Goal: Obtain resource: Download file/media

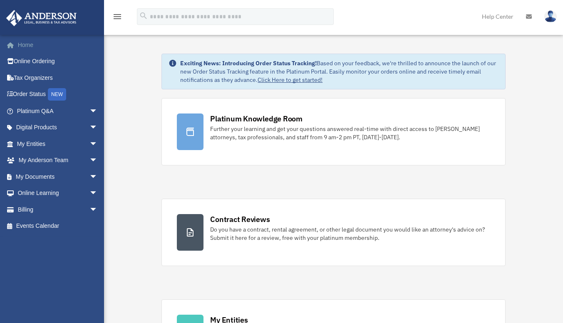
click at [31, 45] on link "Home" at bounding box center [58, 45] width 104 height 17
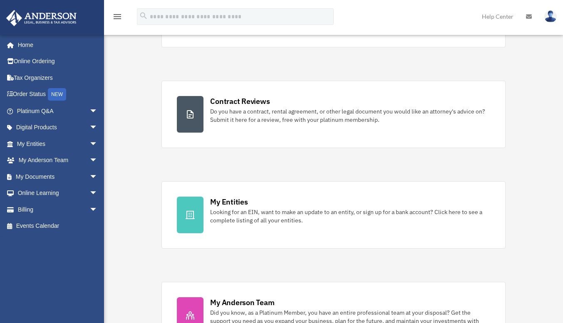
scroll to position [208, 0]
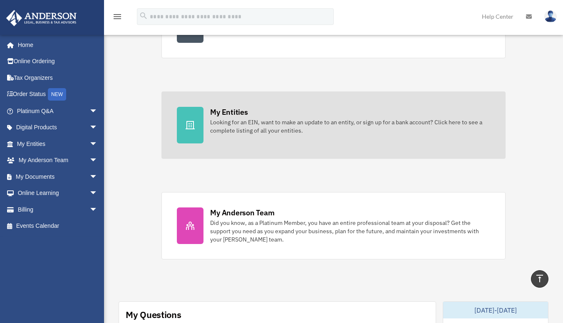
click at [272, 122] on div "Looking for an EIN, want to make an update to an entity, or sign up for a bank …" at bounding box center [350, 126] width 280 height 17
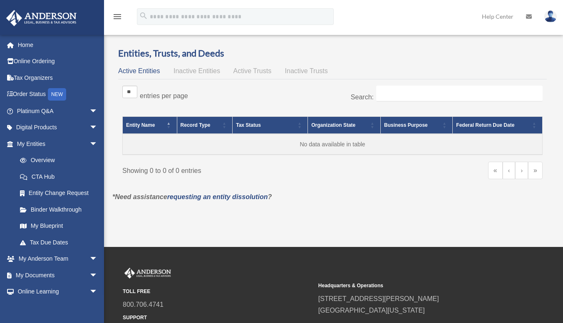
click at [191, 72] on span "Inactive Entities" at bounding box center [197, 70] width 47 height 7
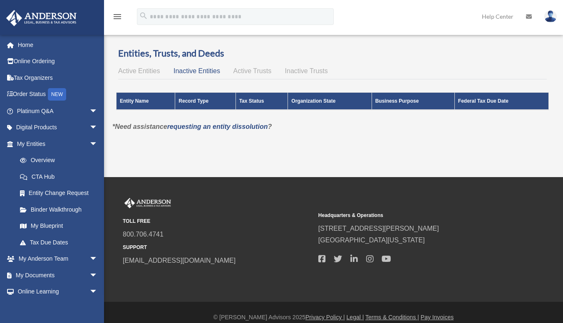
click at [257, 68] on span "Active Trusts" at bounding box center [253, 70] width 38 height 7
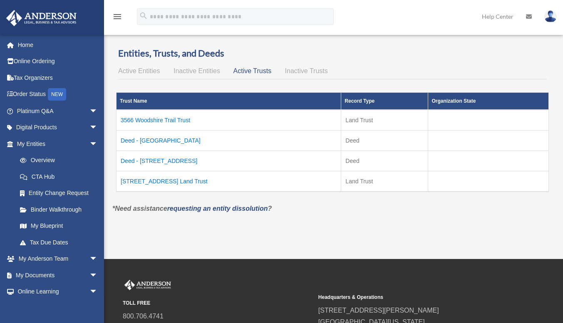
click at [158, 162] on td "Deed - [STREET_ADDRESS]" at bounding box center [229, 161] width 225 height 20
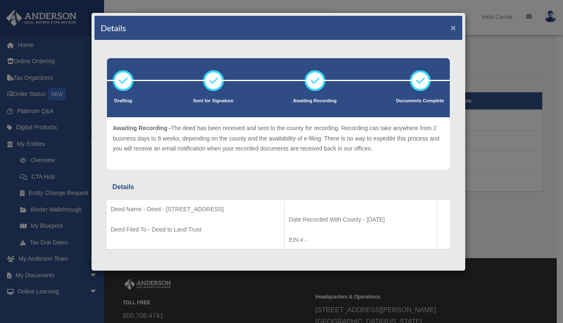
click at [451, 27] on button "×" at bounding box center [453, 27] width 5 height 9
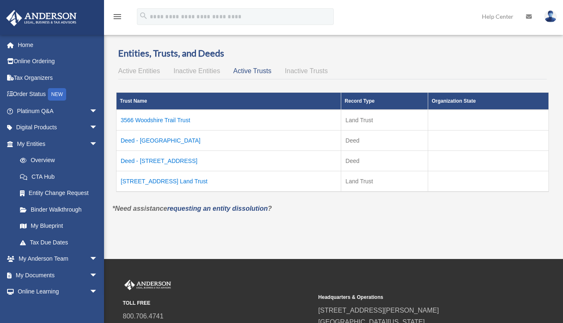
click at [179, 121] on td "3566 Woodshire Trail Trust" at bounding box center [229, 120] width 225 height 21
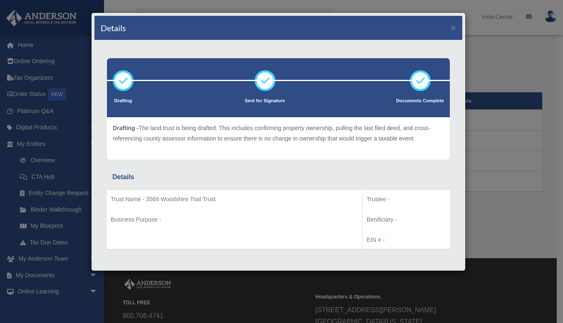
scroll to position [11, 0]
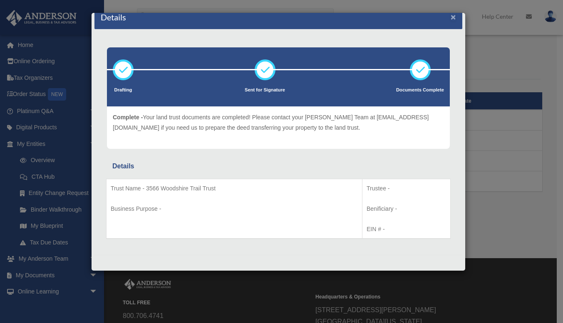
click at [451, 15] on button "×" at bounding box center [453, 16] width 5 height 9
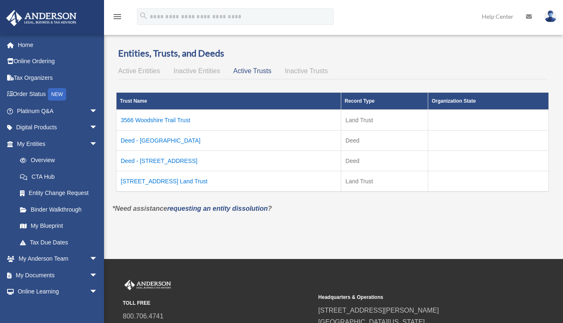
click at [166, 179] on td "1421 South Ocean Blvd Unit 320 Land Trust" at bounding box center [229, 181] width 225 height 21
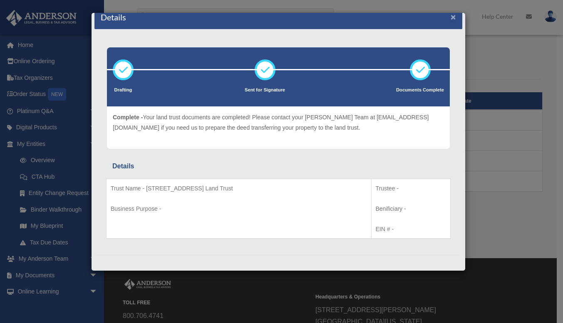
click at [451, 16] on button "×" at bounding box center [453, 16] width 5 height 9
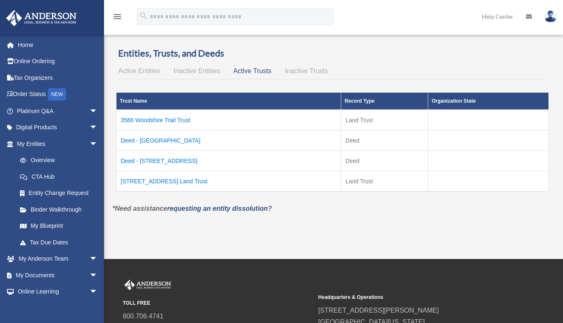
click at [169, 117] on td "3566 Woodshire Trail Trust" at bounding box center [229, 120] width 225 height 21
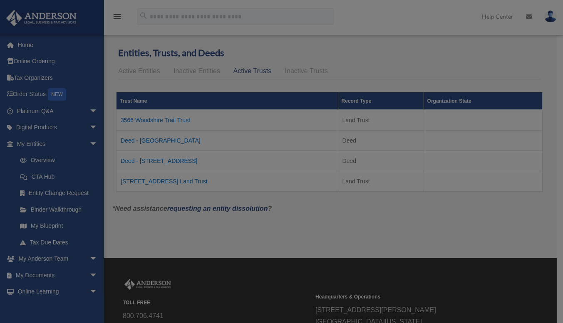
scroll to position [0, 0]
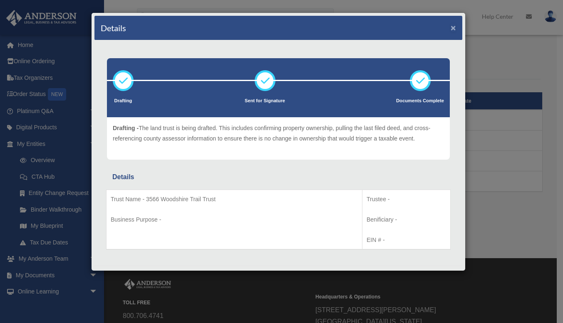
click at [451, 26] on button "×" at bounding box center [453, 27] width 5 height 9
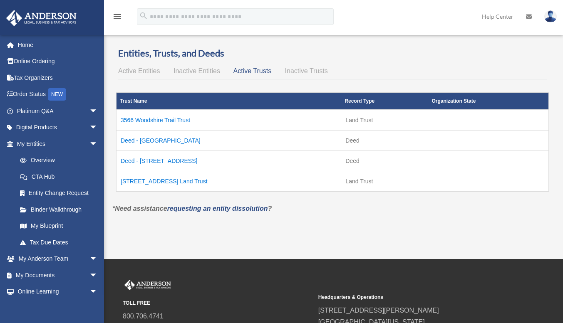
click at [176, 140] on td "Deed - [GEOGRAPHIC_DATA]" at bounding box center [229, 141] width 225 height 20
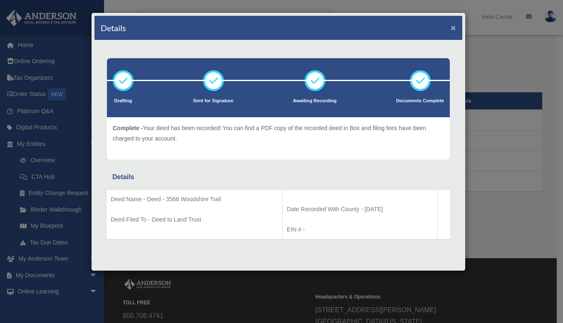
click at [451, 25] on button "×" at bounding box center [453, 27] width 5 height 9
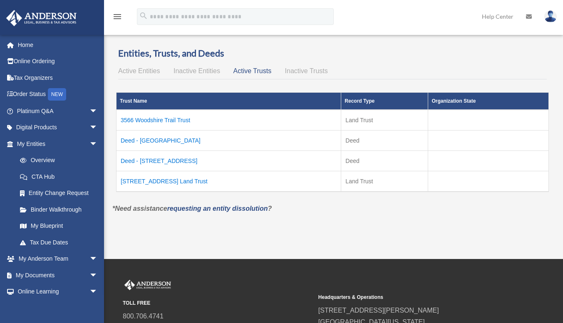
click at [144, 181] on td "1421 South Ocean Blvd Unit 320 Land Trust" at bounding box center [229, 181] width 225 height 21
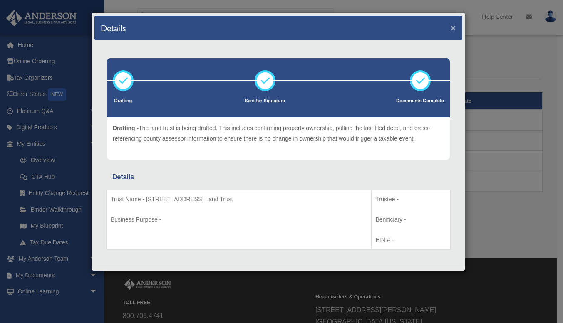
click at [451, 27] on button "×" at bounding box center [453, 27] width 5 height 9
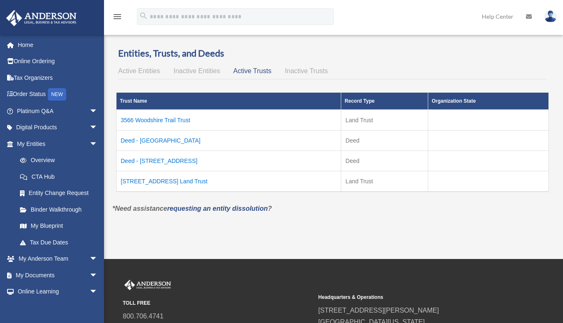
click at [149, 178] on td "1421 South Ocean Blvd Unit 320 Land Trust" at bounding box center [229, 181] width 225 height 21
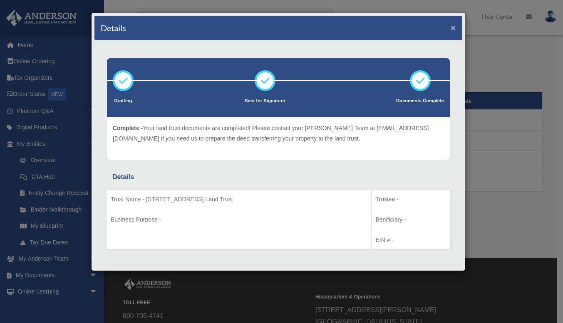
click at [451, 23] on button "×" at bounding box center [453, 27] width 5 height 9
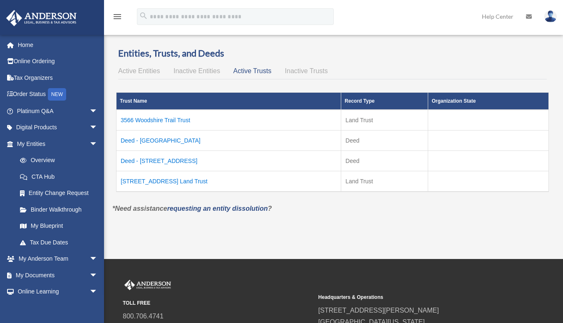
click at [163, 122] on td "3566 Woodshire Trail Trust" at bounding box center [229, 120] width 225 height 21
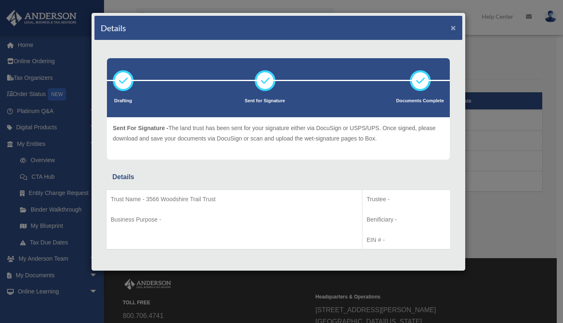
click at [451, 27] on button "×" at bounding box center [453, 27] width 5 height 9
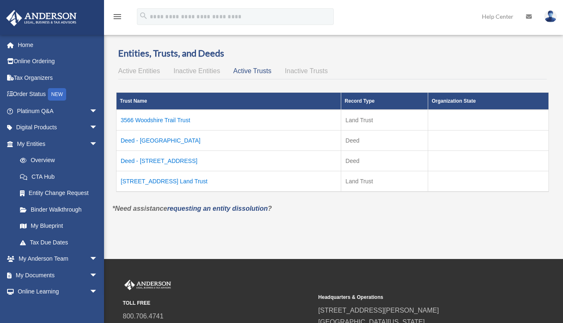
click at [196, 161] on td "Deed - [STREET_ADDRESS]" at bounding box center [229, 161] width 225 height 20
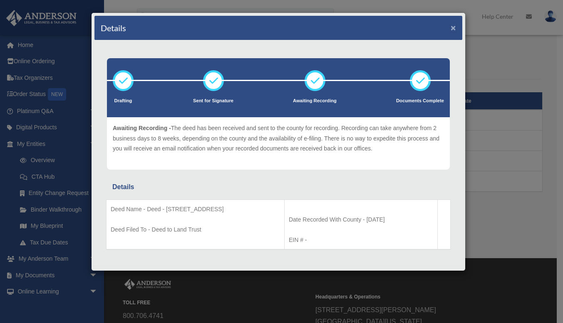
click at [451, 27] on button "×" at bounding box center [453, 27] width 5 height 9
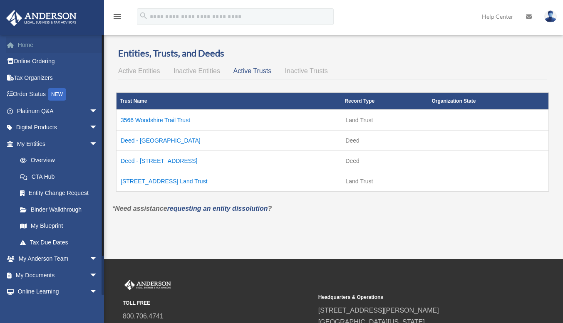
click at [25, 42] on link "Home" at bounding box center [58, 45] width 104 height 17
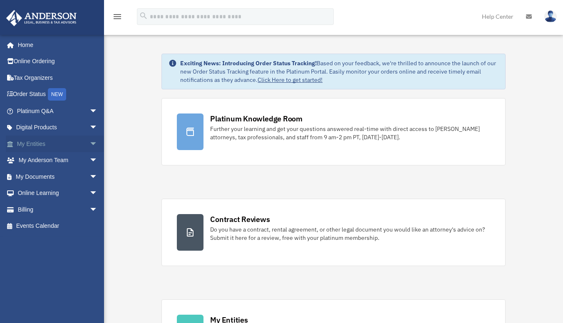
click at [39, 144] on link "My Entities arrow_drop_down" at bounding box center [58, 144] width 104 height 17
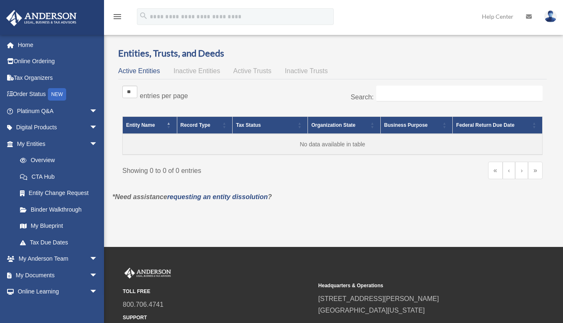
click at [249, 72] on span "Active Trusts" at bounding box center [253, 70] width 38 height 7
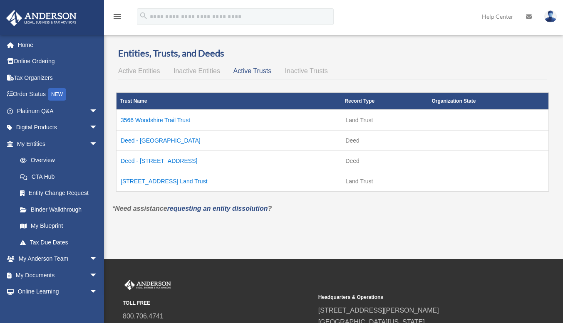
click at [154, 122] on td "3566 Woodshire Trail Trust" at bounding box center [229, 120] width 225 height 21
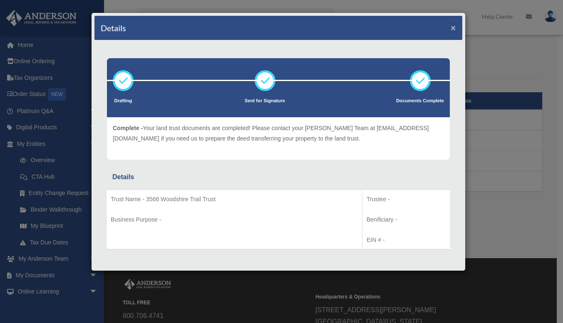
click at [451, 26] on button "×" at bounding box center [453, 27] width 5 height 9
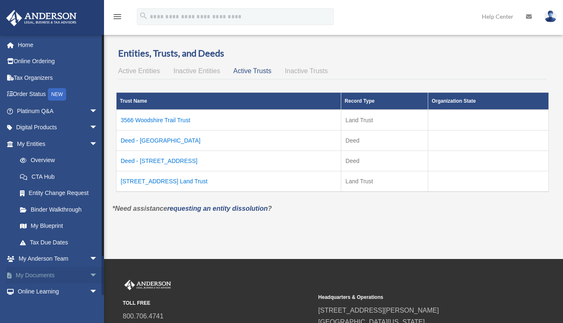
click at [89, 273] on span "arrow_drop_down" at bounding box center [97, 275] width 17 height 17
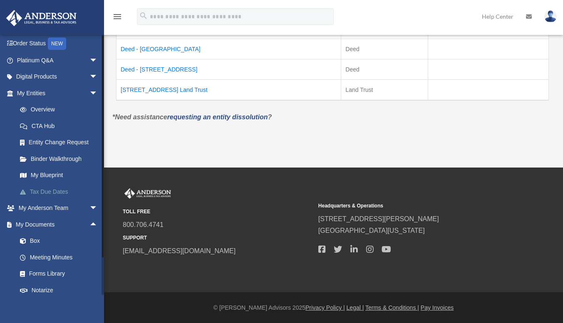
scroll to position [105, 0]
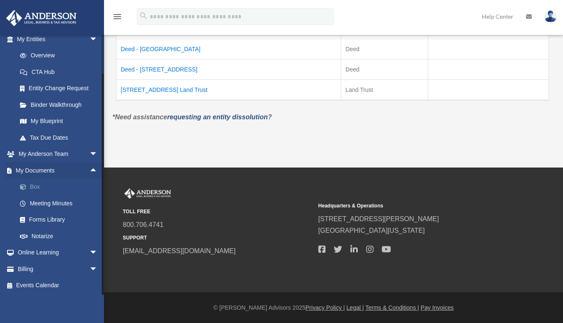
click at [37, 187] on link "Box" at bounding box center [61, 187] width 99 height 17
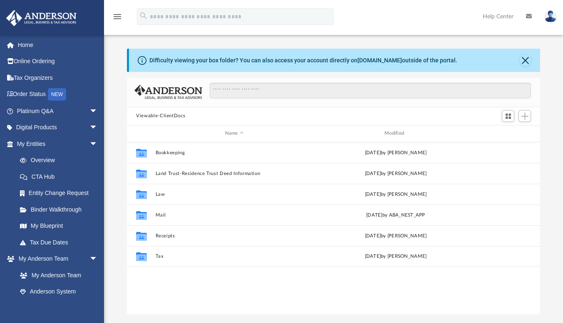
scroll to position [183, 407]
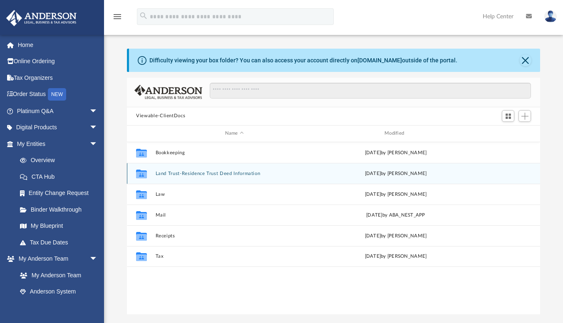
click at [188, 172] on button "Land Trust-Residence Trust Deed Information" at bounding box center [235, 173] width 158 height 5
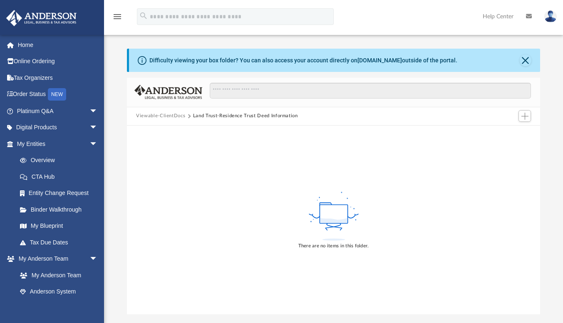
click at [173, 116] on button "Viewable-ClientDocs" at bounding box center [160, 115] width 49 height 7
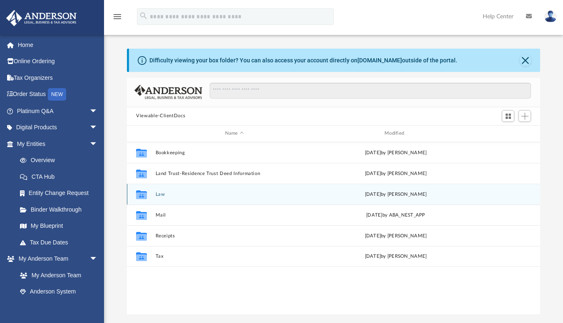
click at [155, 196] on div "Collaborated Folder Law Fri Jan 17 2025 by Michelle Frank" at bounding box center [333, 194] width 413 height 21
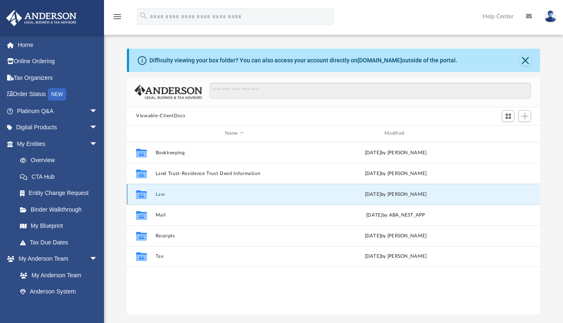
click at [158, 192] on button "Law" at bounding box center [235, 194] width 158 height 5
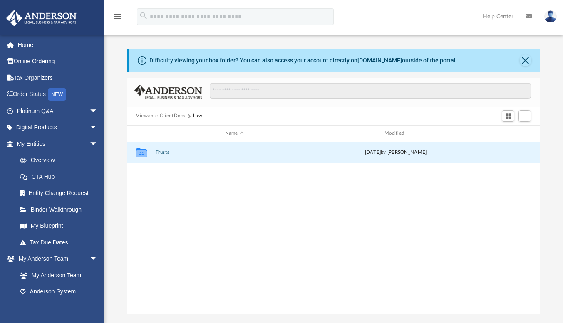
click at [159, 153] on button "Trusts" at bounding box center [235, 152] width 158 height 5
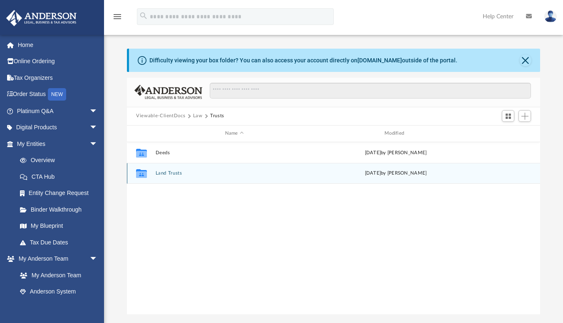
click at [162, 173] on button "Land Trusts" at bounding box center [235, 173] width 158 height 5
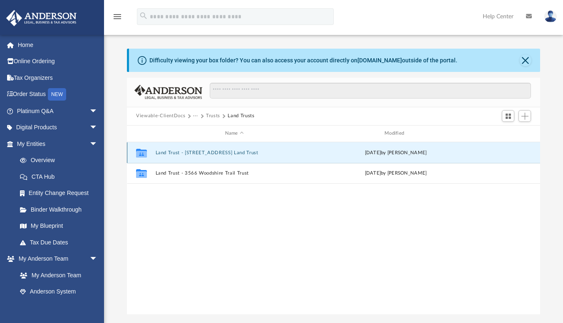
click at [223, 150] on button "Land Trust - [STREET_ADDRESS] Land Trust" at bounding box center [235, 152] width 158 height 5
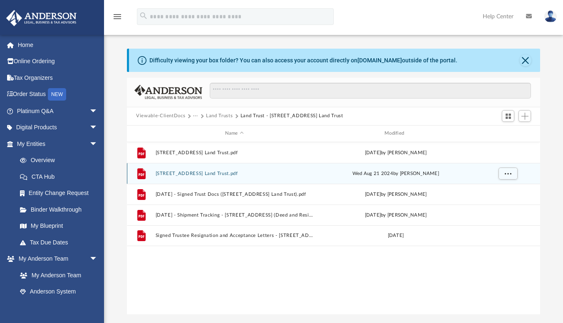
click at [192, 171] on button "[STREET_ADDRESS] Land Trust.pdf" at bounding box center [235, 173] width 158 height 5
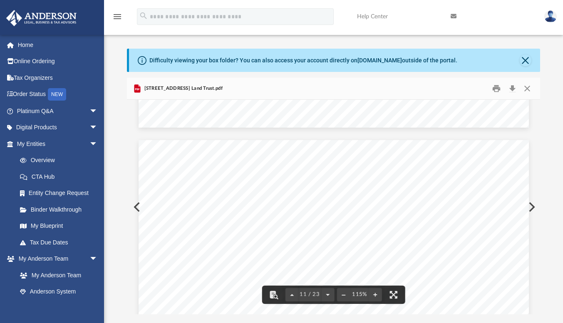
scroll to position [5328, 0]
click at [526, 87] on button "Close" at bounding box center [526, 88] width 15 height 13
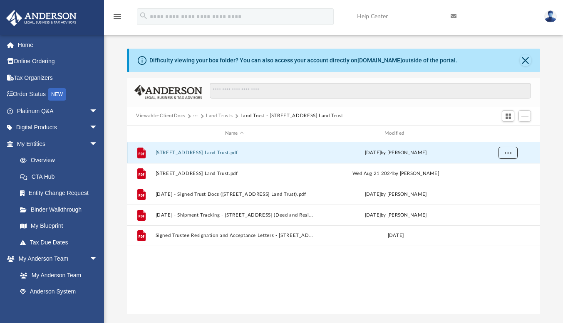
click at [514, 151] on button "More options" at bounding box center [508, 153] width 19 height 12
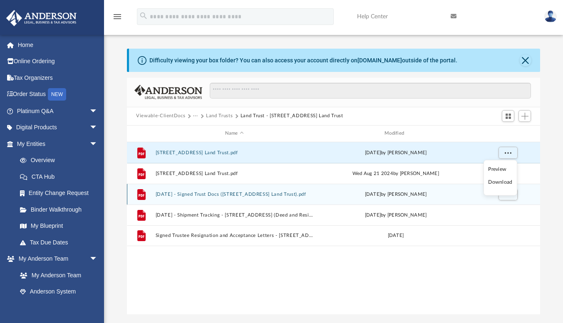
click at [537, 200] on div "File 2024.08.26 - Signed Trust Docs (1421 South Ocean Blvd Unit 320 Land Trust)…" at bounding box center [333, 194] width 413 height 21
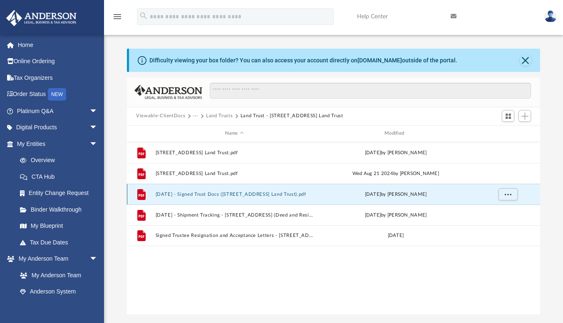
click at [196, 192] on button "[DATE] - Signed Trust Docs ([STREET_ADDRESS] Land Trust).pdf" at bounding box center [235, 194] width 158 height 5
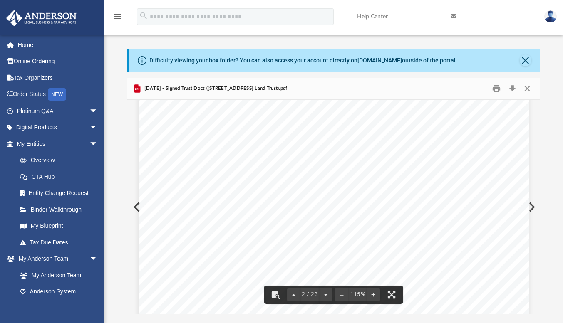
scroll to position [541, 0]
drag, startPoint x: 439, startPoint y: 168, endPoint x: 500, endPoint y: 209, distance: 73.8
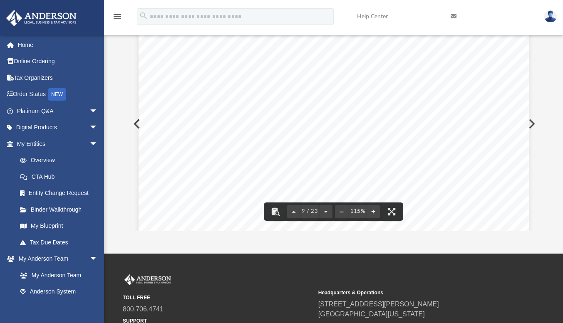
scroll to position [4412, 0]
drag, startPoint x: 486, startPoint y: 99, endPoint x: 523, endPoint y: 109, distance: 38.0
click at [523, 109] on div "1421 South Ocean Blvd Unit 320 Land Trust Page 1 of 14 The 1421 South Ocean Blv…" at bounding box center [334, 5] width 390 height 505
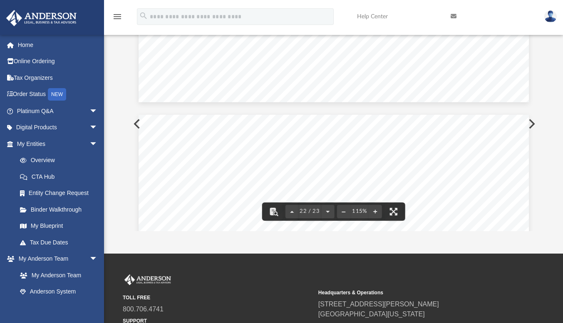
scroll to position [0, 0]
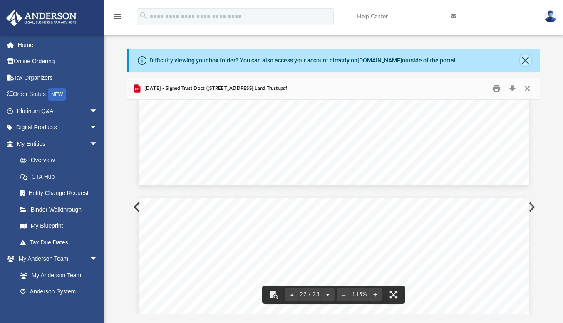
click at [525, 64] on button "Close" at bounding box center [526, 61] width 12 height 12
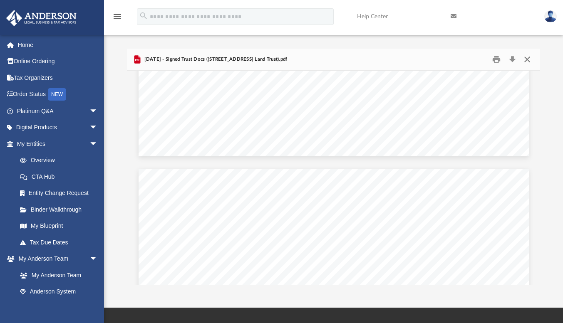
click at [528, 58] on button "Close" at bounding box center [526, 59] width 15 height 13
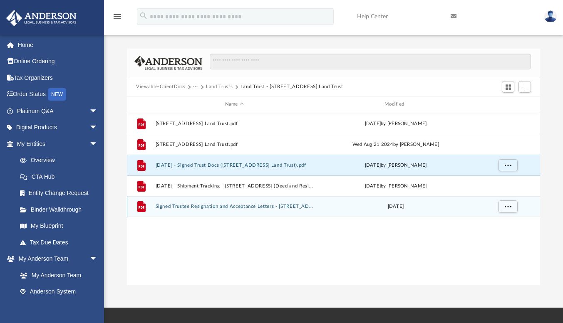
click at [200, 207] on button "Signed Trustee Resignation and Acceptance Letters - [STREET_ADDRESS] Land Trust…" at bounding box center [235, 206] width 158 height 5
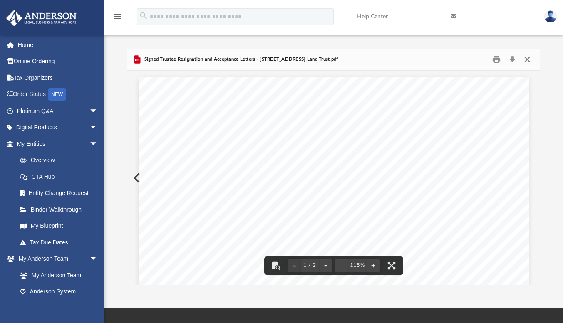
click at [529, 57] on button "Close" at bounding box center [526, 59] width 15 height 13
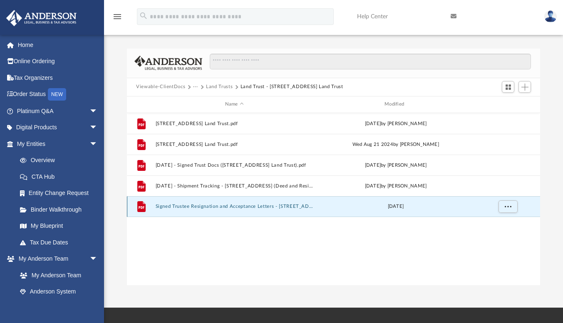
click at [209, 206] on button "Signed Trustee Resignation and Acceptance Letters - [STREET_ADDRESS] Land Trust…" at bounding box center [235, 206] width 158 height 5
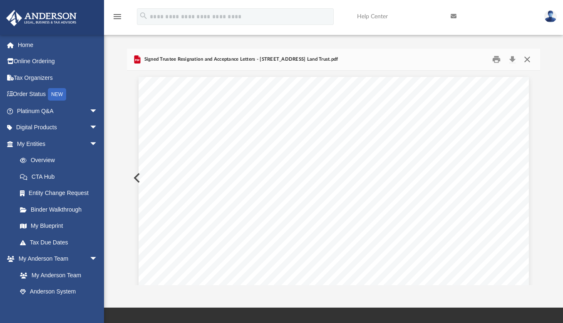
click at [527, 58] on button "Close" at bounding box center [526, 59] width 15 height 13
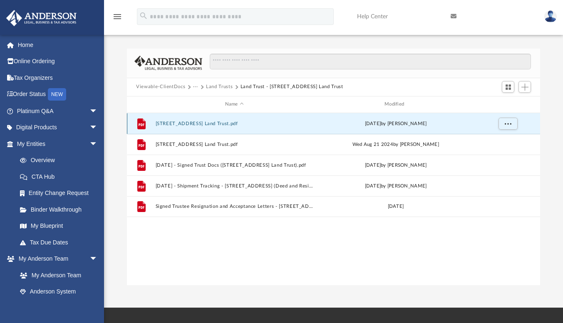
click at [207, 122] on button "[STREET_ADDRESS] Land Trust.pdf" at bounding box center [235, 123] width 158 height 5
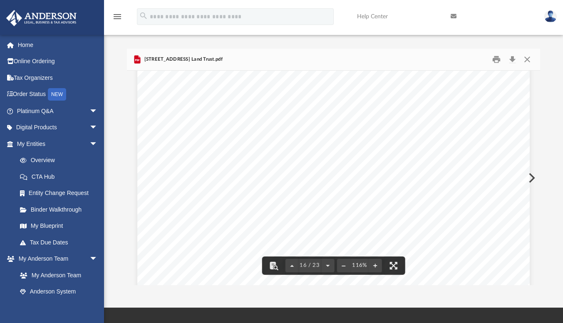
scroll to position [8034, 0]
click at [527, 58] on button "Close" at bounding box center [526, 59] width 15 height 13
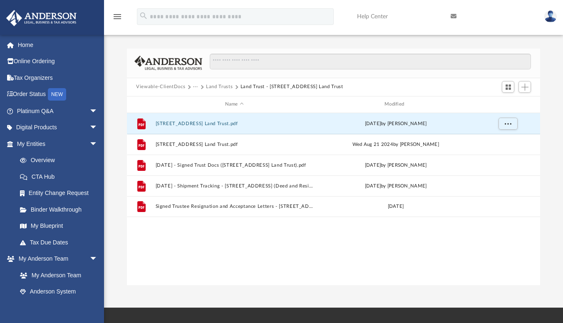
click at [223, 85] on button "Land Trusts" at bounding box center [219, 86] width 27 height 7
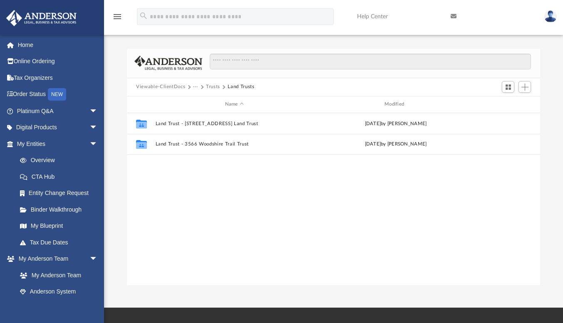
click at [176, 87] on button "Viewable-ClientDocs" at bounding box center [160, 86] width 49 height 7
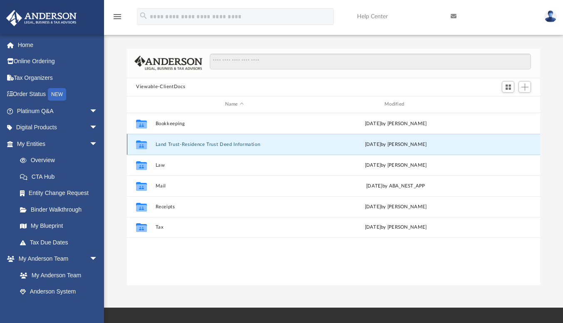
click at [216, 142] on button "Land Trust-Residence Trust Deed Information" at bounding box center [235, 144] width 158 height 5
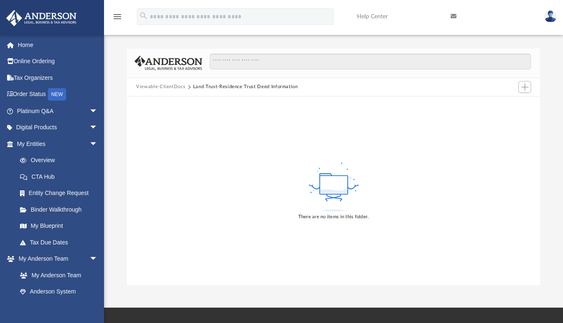
click at [174, 86] on button "Viewable-ClientDocs" at bounding box center [160, 86] width 49 height 7
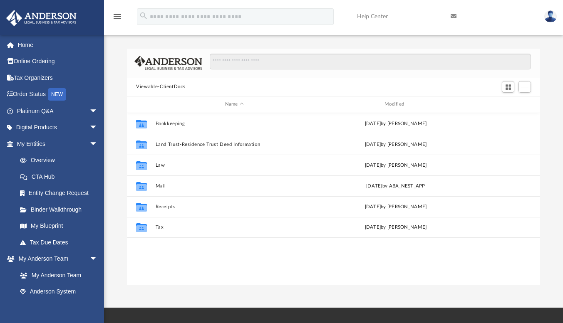
scroll to position [183, 407]
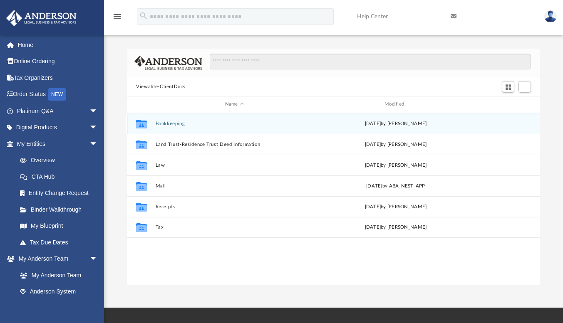
click at [169, 122] on button "Bookkeeping" at bounding box center [235, 123] width 158 height 5
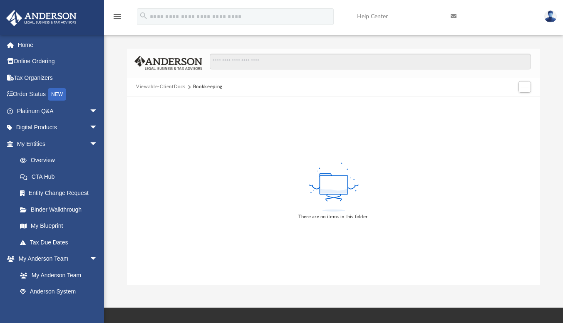
click at [171, 85] on button "Viewable-ClientDocs" at bounding box center [160, 86] width 49 height 7
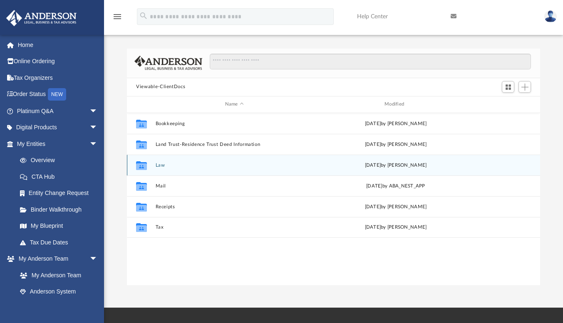
click at [160, 163] on button "Law" at bounding box center [235, 165] width 158 height 5
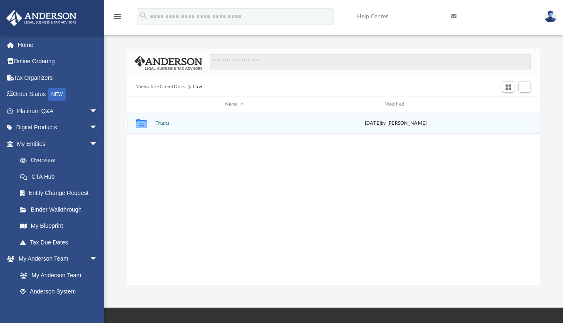
click at [165, 122] on button "Trusts" at bounding box center [235, 123] width 158 height 5
click at [162, 122] on button "Deeds" at bounding box center [235, 123] width 158 height 5
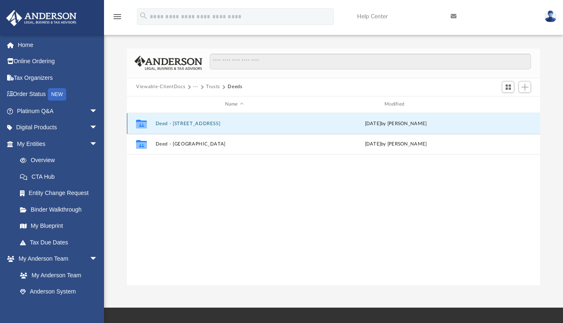
click at [199, 121] on button "Deed - [STREET_ADDRESS]" at bounding box center [235, 123] width 158 height 5
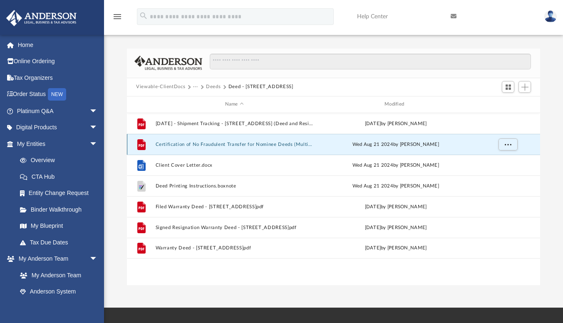
click at [211, 142] on button "Certification of No Fraudulent Transfer for Nominee Deeds (Multiple).pdf" at bounding box center [235, 144] width 158 height 5
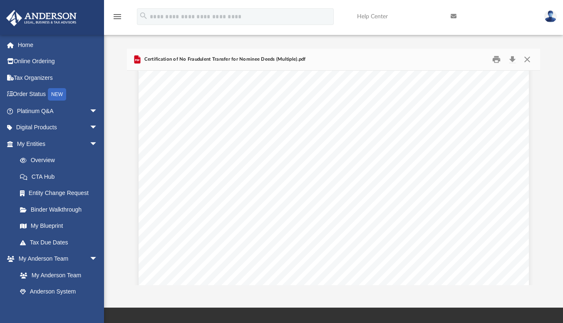
scroll to position [42, 0]
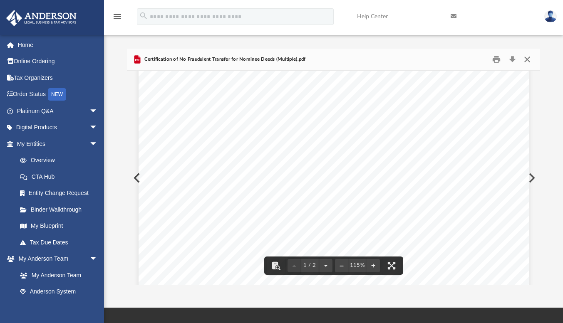
click at [527, 60] on button "Close" at bounding box center [526, 59] width 15 height 13
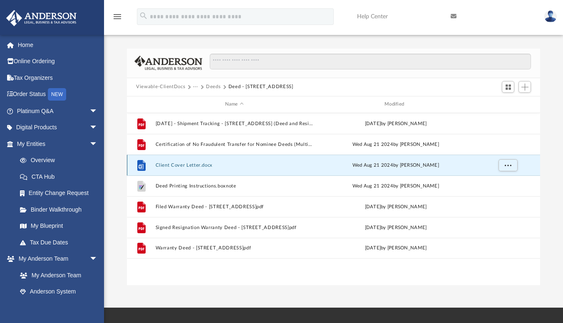
click at [182, 165] on button "Client Cover Letter.docx" at bounding box center [235, 165] width 158 height 5
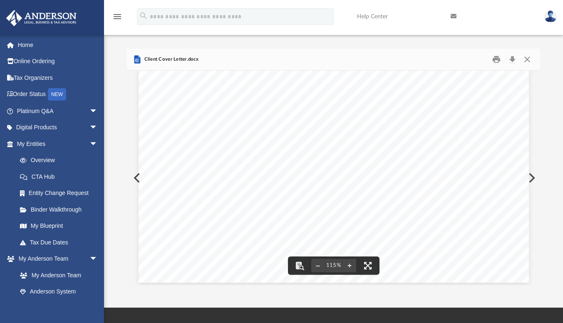
scroll to position [303, 0]
click at [527, 58] on button "Close" at bounding box center [526, 59] width 15 height 13
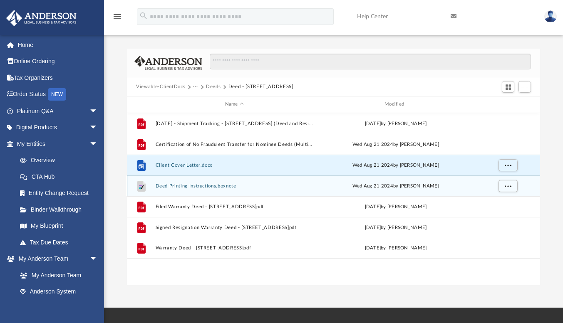
click at [172, 187] on button "Deed Printing Instructions.boxnote" at bounding box center [235, 186] width 158 height 5
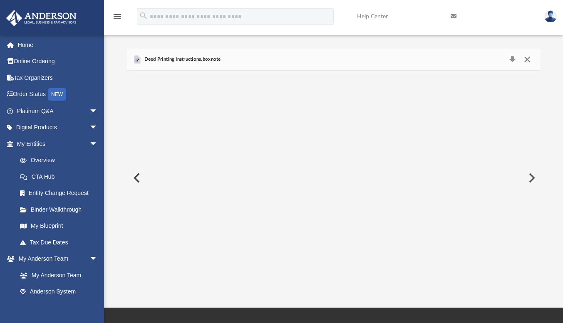
click at [527, 57] on button "Close" at bounding box center [526, 60] width 15 height 12
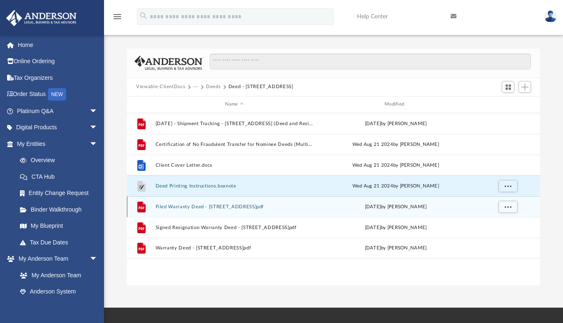
click at [192, 208] on button "Filed Warranty Deed - [STREET_ADDRESS]pdf" at bounding box center [235, 206] width 158 height 5
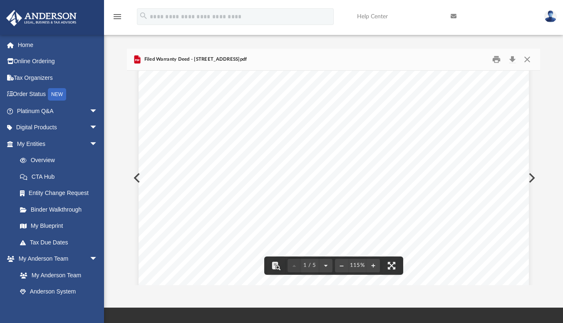
scroll to position [375, 0]
click at [512, 59] on button "Download" at bounding box center [512, 59] width 15 height 13
drag, startPoint x: 447, startPoint y: 149, endPoint x: 447, endPoint y: 153, distance: 4.2
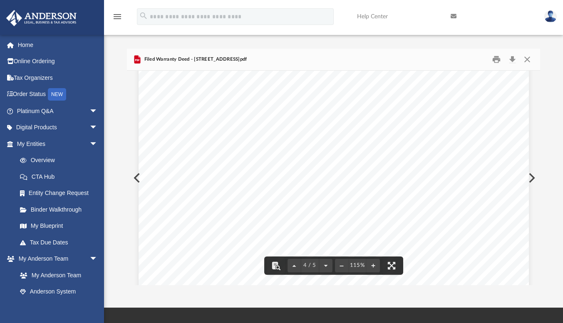
click at [447, 153] on div "Page 4" at bounding box center [334, 148] width 390 height 533
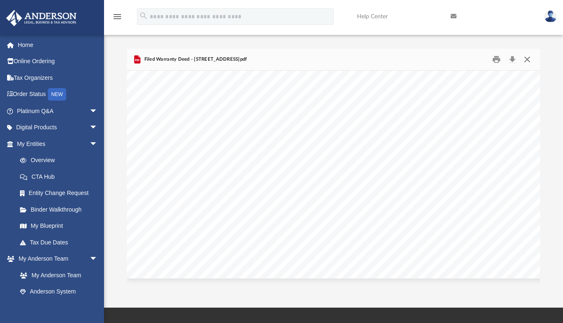
click at [528, 58] on button "Close" at bounding box center [526, 59] width 15 height 13
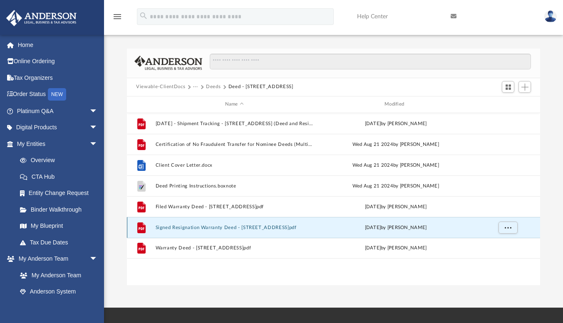
click at [208, 229] on button "Signed Resignation Warranty Deed - [STREET_ADDRESS]pdf" at bounding box center [235, 227] width 158 height 5
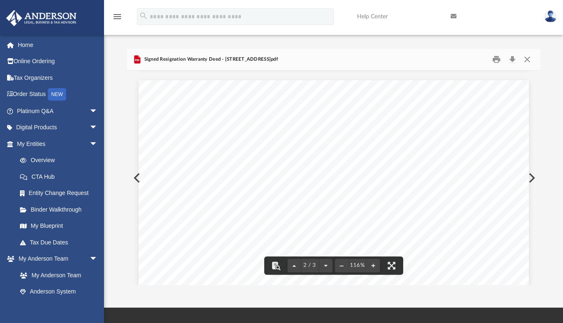
scroll to position [583, 0]
click at [512, 57] on button "Download" at bounding box center [512, 59] width 15 height 13
click at [356, 184] on div "Page 2" at bounding box center [334, 264] width 390 height 505
click at [529, 57] on button "Close" at bounding box center [526, 59] width 15 height 13
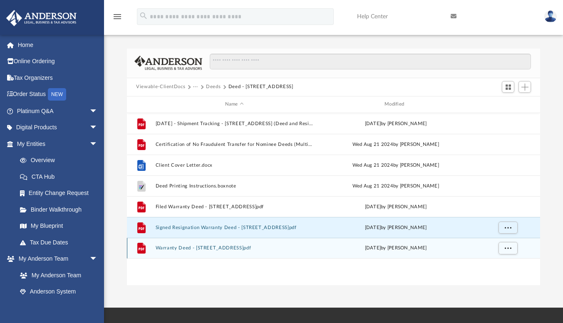
click at [179, 248] on button "Warranty Deed - [STREET_ADDRESS]pdf" at bounding box center [235, 248] width 158 height 5
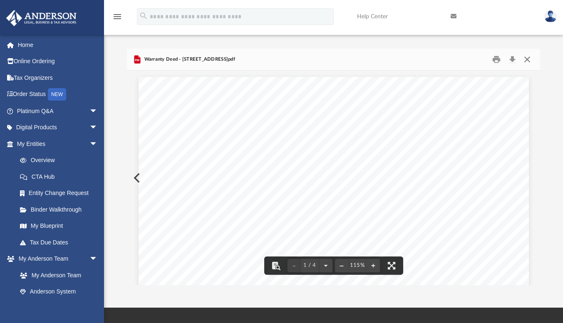
click at [527, 59] on button "Close" at bounding box center [526, 59] width 15 height 13
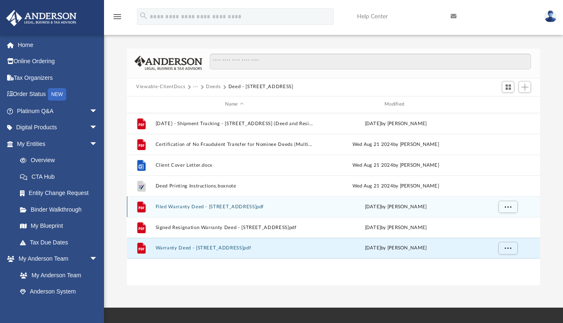
click at [253, 208] on button "Filed Warranty Deed - [STREET_ADDRESS]pdf" at bounding box center [235, 206] width 158 height 5
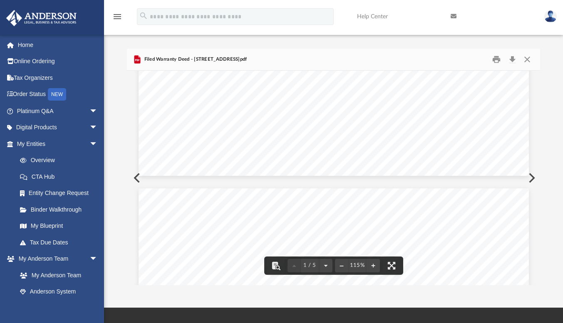
scroll to position [101, 0]
click at [529, 58] on button "Close" at bounding box center [526, 59] width 15 height 13
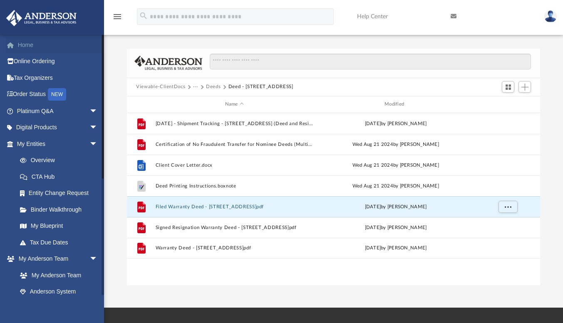
click at [22, 45] on link "Home" at bounding box center [58, 45] width 104 height 17
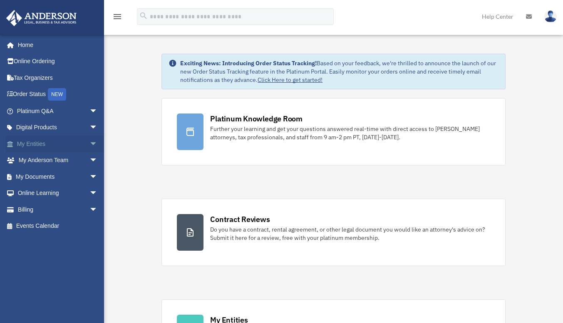
click at [25, 144] on link "My Entities arrow_drop_down" at bounding box center [58, 144] width 104 height 17
click at [89, 141] on span "arrow_drop_down" at bounding box center [97, 144] width 17 height 17
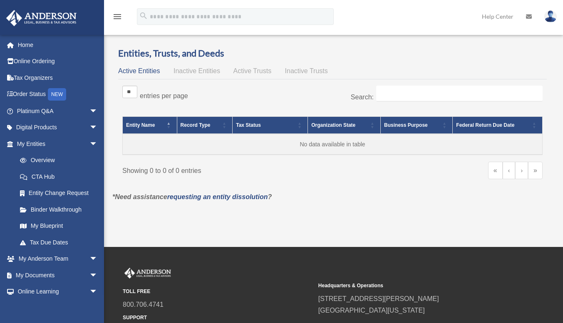
click at [256, 69] on span "Active Trusts" at bounding box center [253, 70] width 38 height 7
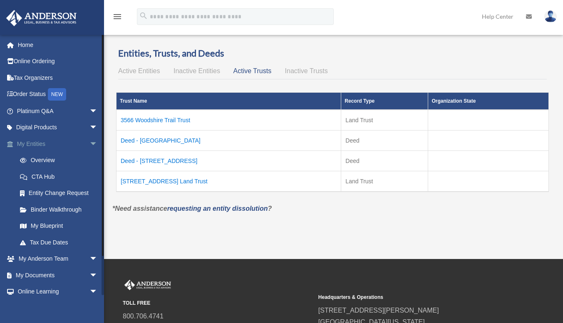
click at [89, 139] on span "arrow_drop_down" at bounding box center [97, 144] width 17 height 17
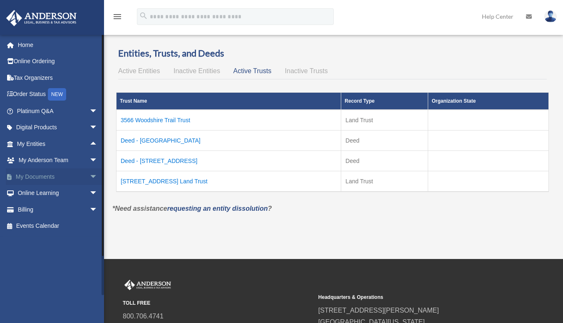
click at [89, 174] on span "arrow_drop_down" at bounding box center [97, 177] width 17 height 17
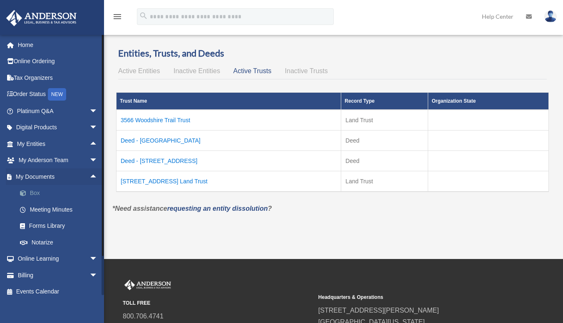
click at [35, 192] on link "Box" at bounding box center [61, 193] width 99 height 17
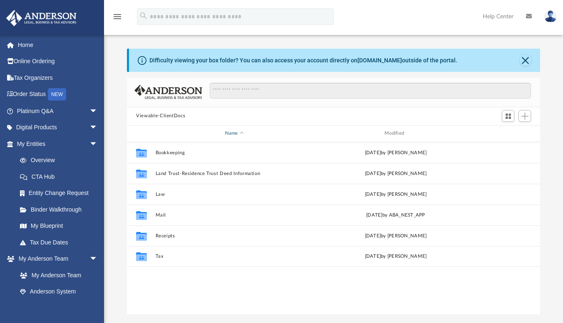
scroll to position [183, 407]
click at [89, 142] on span "arrow_drop_down" at bounding box center [97, 144] width 17 height 17
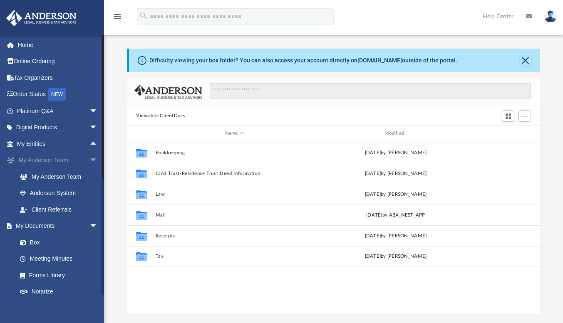
click at [89, 158] on span "arrow_drop_down" at bounding box center [97, 160] width 17 height 17
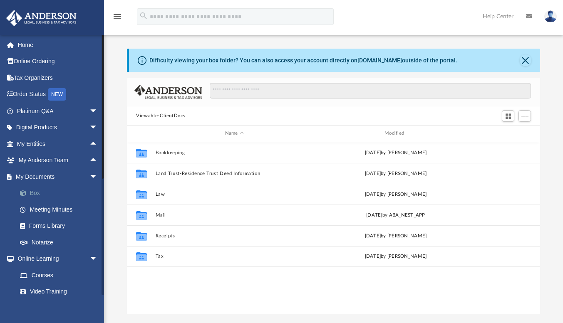
click at [33, 192] on link "Box" at bounding box center [61, 193] width 99 height 17
click at [33, 193] on link "Box" at bounding box center [61, 193] width 99 height 17
click at [89, 176] on span "arrow_drop_down" at bounding box center [97, 177] width 17 height 17
click at [42, 175] on link "My Documents arrow_drop_up" at bounding box center [58, 177] width 104 height 17
click at [44, 158] on link "My [PERSON_NAME] Team arrow_drop_up" at bounding box center [58, 160] width 104 height 17
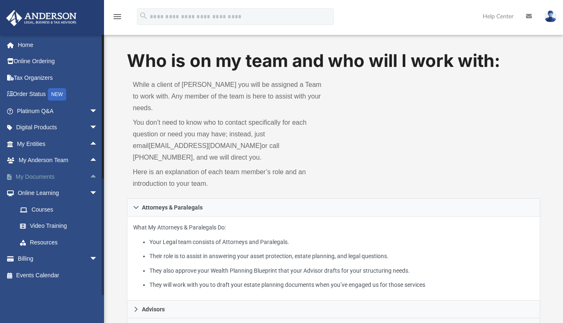
click at [42, 177] on link "My Documents arrow_drop_up" at bounding box center [58, 177] width 104 height 17
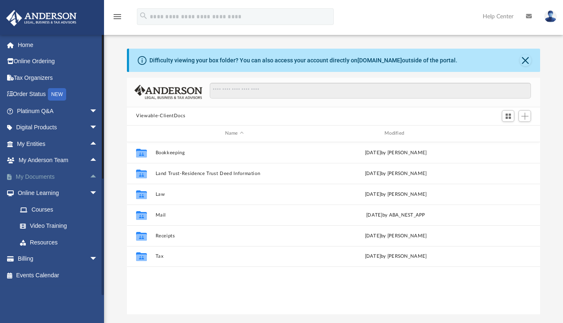
scroll to position [183, 407]
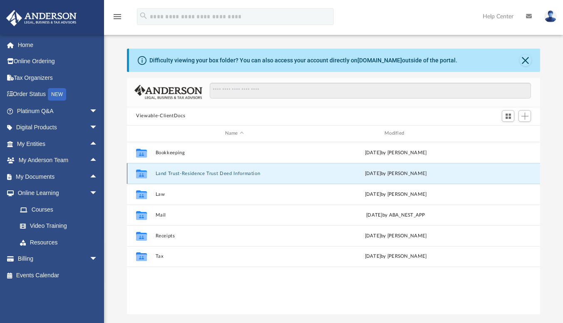
click at [182, 174] on button "Land Trust-Residence Trust Deed Information" at bounding box center [235, 173] width 158 height 5
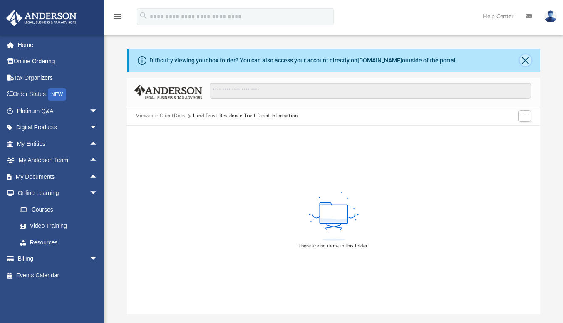
click at [529, 61] on button "Close" at bounding box center [526, 61] width 12 height 12
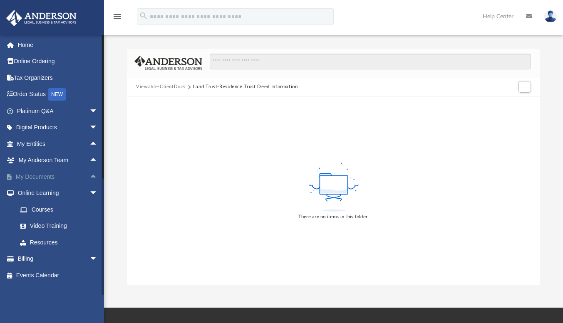
click at [37, 175] on link "My Documents arrow_drop_up" at bounding box center [58, 177] width 104 height 17
click at [164, 85] on button "Viewable-ClientDocs" at bounding box center [160, 86] width 49 height 7
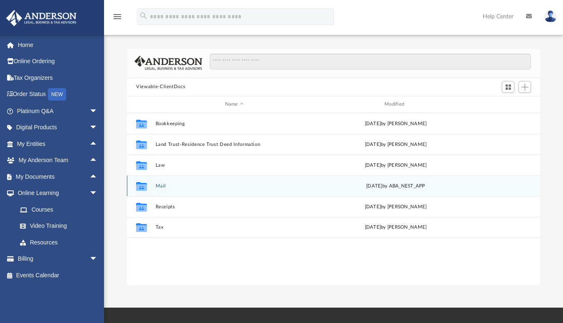
click at [163, 187] on button "Mail" at bounding box center [235, 186] width 158 height 5
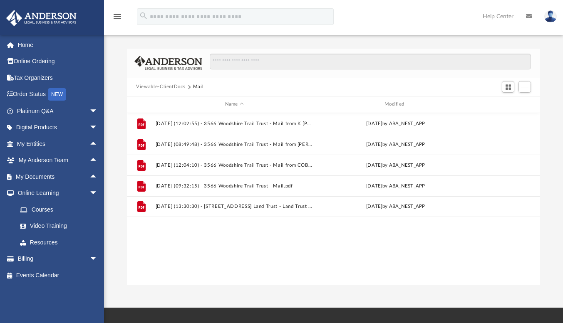
click at [164, 83] on button "Viewable-ClientDocs" at bounding box center [160, 86] width 49 height 7
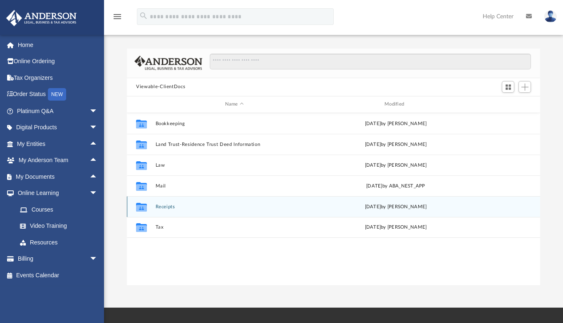
click at [162, 209] on button "Receipts" at bounding box center [235, 206] width 158 height 5
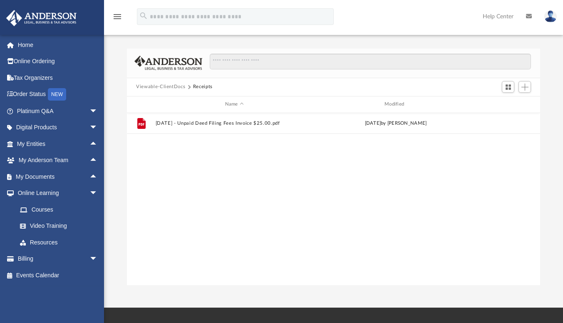
click at [157, 86] on button "Viewable-ClientDocs" at bounding box center [160, 86] width 49 height 7
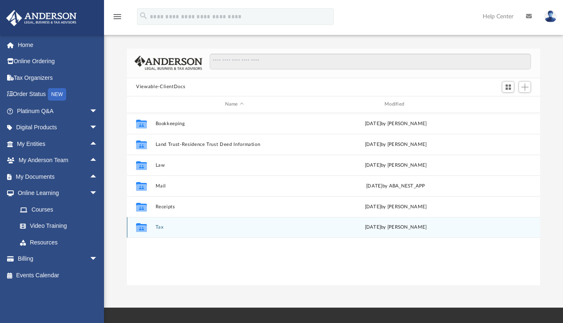
click at [158, 227] on button "Tax" at bounding box center [235, 227] width 158 height 5
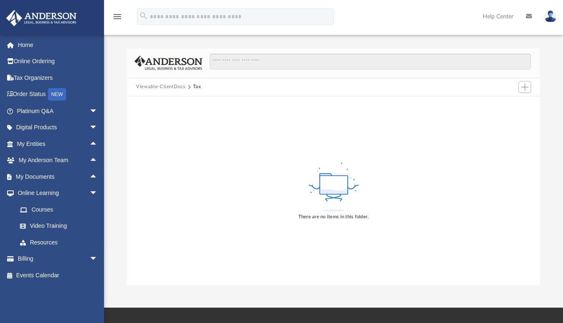
click at [169, 87] on button "Viewable-ClientDocs" at bounding box center [160, 86] width 49 height 7
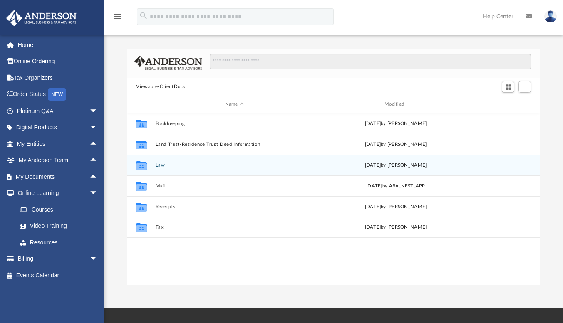
click at [157, 164] on button "Law" at bounding box center [235, 165] width 158 height 5
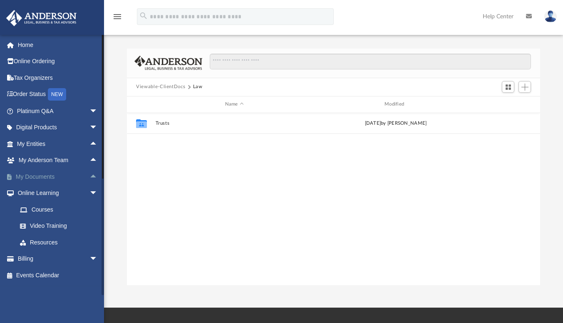
click at [44, 176] on link "My Documents arrow_drop_up" at bounding box center [58, 177] width 104 height 17
click at [160, 86] on button "Viewable-ClientDocs" at bounding box center [160, 86] width 49 height 7
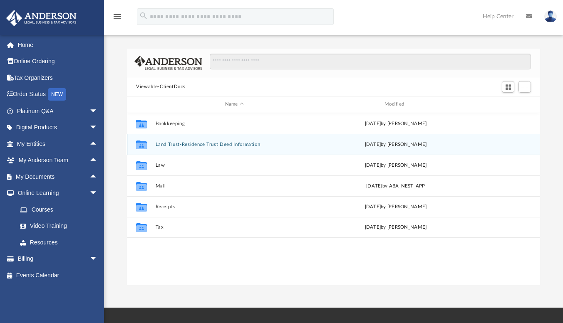
click at [201, 143] on button "Land Trust-Residence Trust Deed Information" at bounding box center [235, 144] width 158 height 5
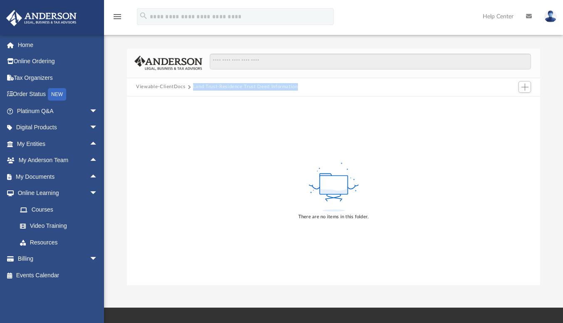
drag, startPoint x: 299, startPoint y: 87, endPoint x: 191, endPoint y: 92, distance: 107.9
click at [191, 92] on div "Viewable-ClientDocs Land Trust-Residence Trust Deed Information" at bounding box center [333, 87] width 413 height 18
copy div "Land Trust-Residence Trust Deed Information"
click at [160, 84] on button "Viewable-ClientDocs" at bounding box center [160, 86] width 49 height 7
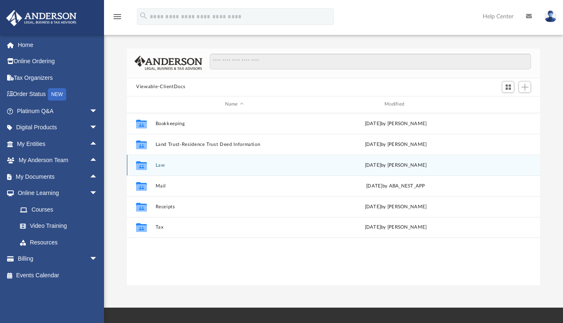
click at [162, 163] on button "Law" at bounding box center [235, 165] width 158 height 5
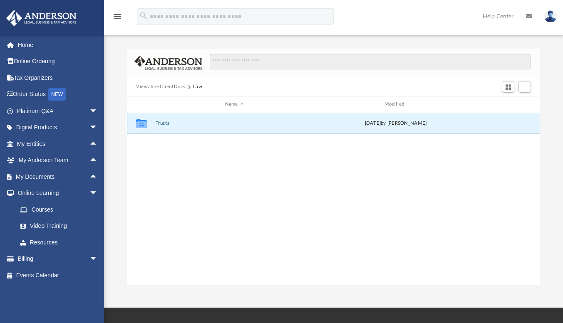
click at [162, 123] on button "Trusts" at bounding box center [235, 123] width 158 height 5
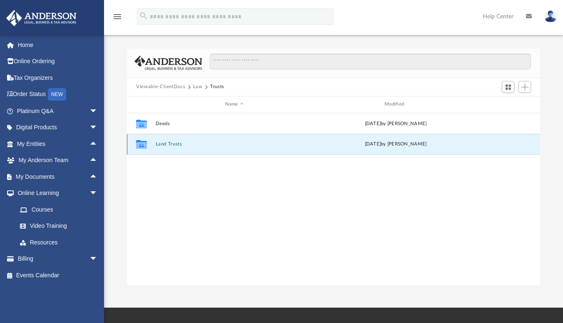
click at [167, 142] on button "Land Trusts" at bounding box center [235, 144] width 158 height 5
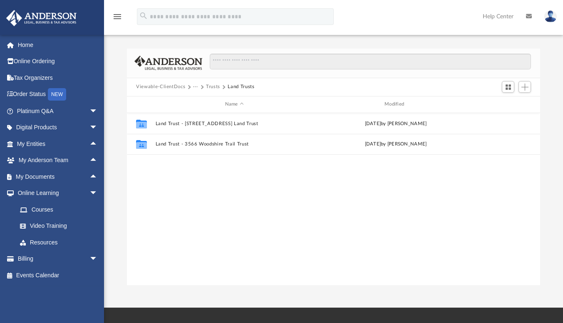
click at [171, 87] on button "Viewable-ClientDocs" at bounding box center [160, 86] width 49 height 7
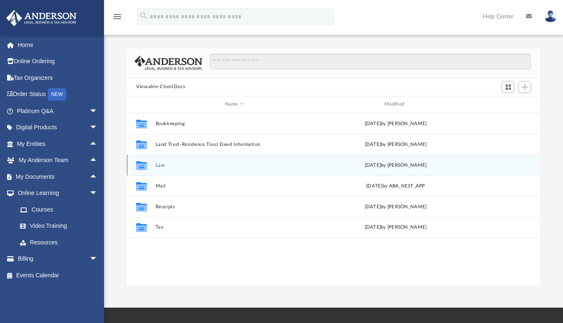
click at [164, 164] on button "Law" at bounding box center [235, 165] width 158 height 5
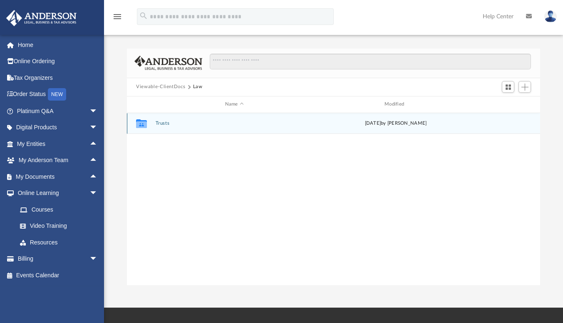
click at [166, 120] on div "Collaborated Folder Trusts [DATE] by [PERSON_NAME]" at bounding box center [333, 123] width 413 height 21
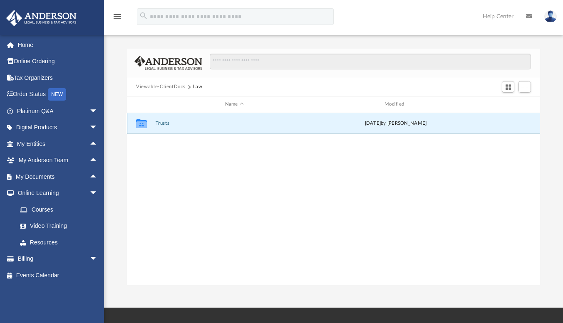
click at [164, 121] on button "Trusts" at bounding box center [235, 123] width 158 height 5
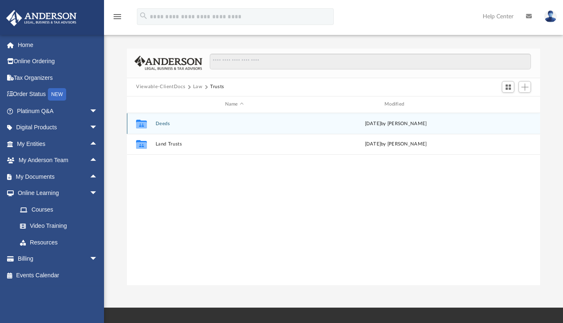
click at [166, 121] on button "Deeds" at bounding box center [235, 123] width 158 height 5
click at [191, 123] on button "Deed - [STREET_ADDRESS]" at bounding box center [235, 123] width 158 height 5
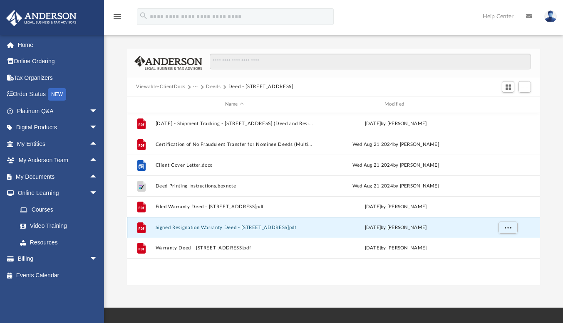
click at [201, 225] on button "Signed Resignation Warranty Deed - [STREET_ADDRESS]pdf" at bounding box center [235, 227] width 158 height 5
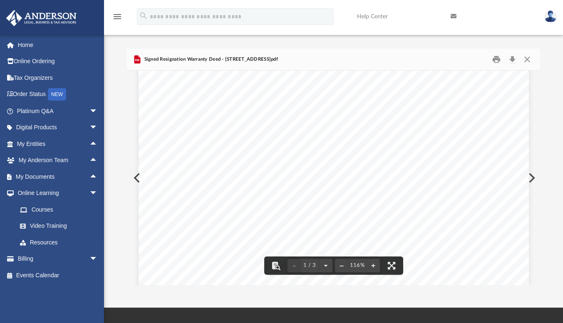
scroll to position [0, 0]
click at [527, 59] on button "Close" at bounding box center [526, 59] width 15 height 13
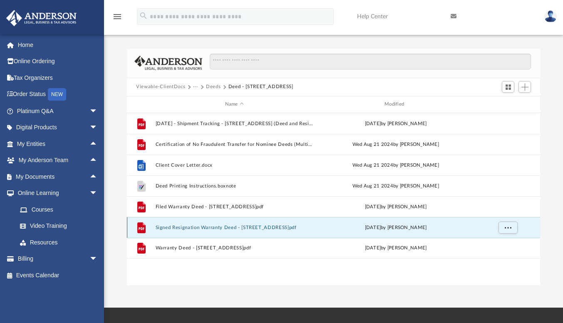
drag, startPoint x: 314, startPoint y: 226, endPoint x: 147, endPoint y: 235, distance: 167.6
click at [147, 235] on div "File Signed Resignation Warranty Deed - [STREET_ADDRESS]pdf [DATE] by [PERSON_N…" at bounding box center [333, 227] width 413 height 21
copy button "Signed Resignation Warranty Deed - [STREET_ADDRESS],"
click at [284, 283] on div "File [DATE] - Shipment Tracking - [STREET_ADDRESS] (Deed and Resignation Paperw…" at bounding box center [333, 199] width 413 height 173
click at [273, 229] on button "Signed Resignation Warranty Deed - [STREET_ADDRESS]pdf" at bounding box center [235, 227] width 158 height 5
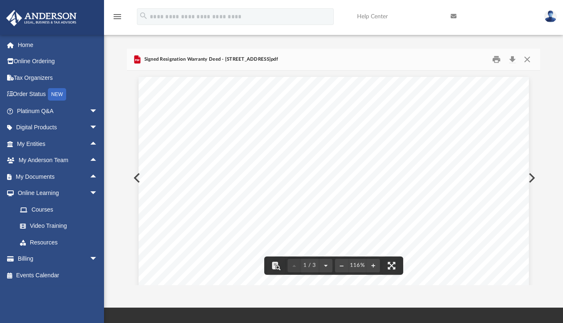
click at [532, 60] on button "Close" at bounding box center [526, 59] width 15 height 13
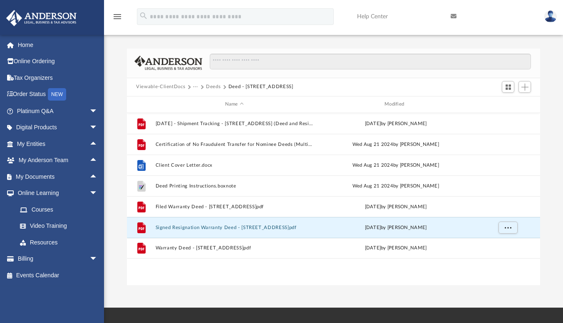
click at [211, 85] on button "Deeds" at bounding box center [213, 86] width 15 height 7
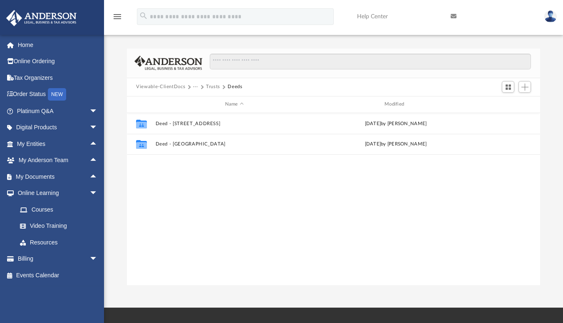
click at [167, 84] on button "Viewable-ClientDocs" at bounding box center [160, 86] width 49 height 7
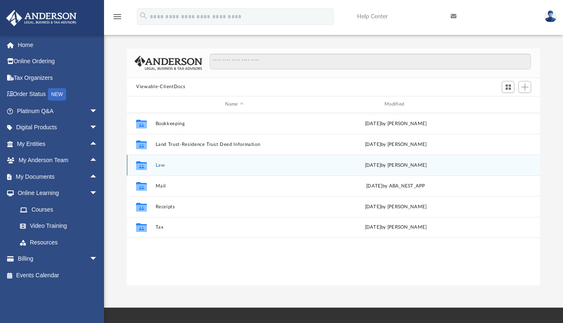
click at [159, 164] on button "Law" at bounding box center [235, 165] width 158 height 5
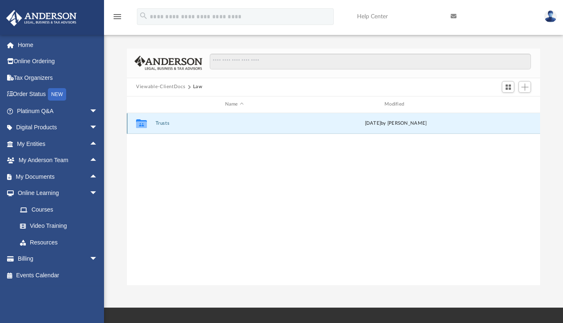
click at [163, 123] on button "Trusts" at bounding box center [235, 123] width 158 height 5
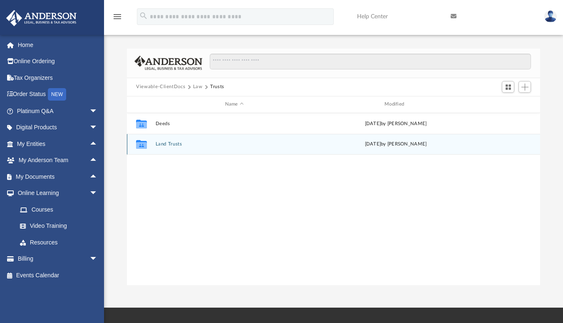
click at [167, 142] on button "Land Trusts" at bounding box center [235, 144] width 158 height 5
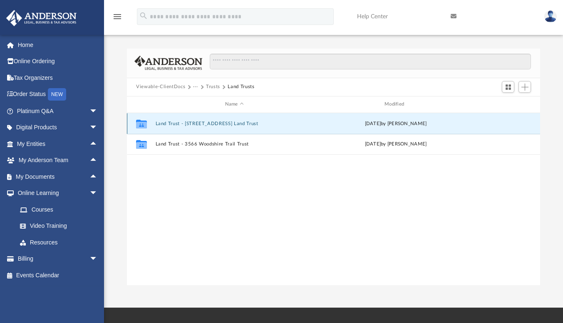
click at [211, 123] on button "Land Trust - [STREET_ADDRESS] Land Trust" at bounding box center [235, 123] width 158 height 5
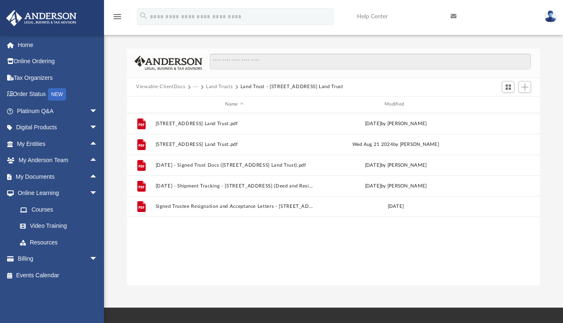
drag, startPoint x: 382, startPoint y: 87, endPoint x: 134, endPoint y: 91, distance: 247.7
click at [134, 91] on div "Viewable-ClientDocs ··· Land Trusts Land Trust - [STREET_ADDRESS] Land Trust" at bounding box center [333, 87] width 413 height 18
copy div "Viewable-ClientDocs ··· Land Trusts Land Trust - [STREET_ADDRESS] Land Trust"
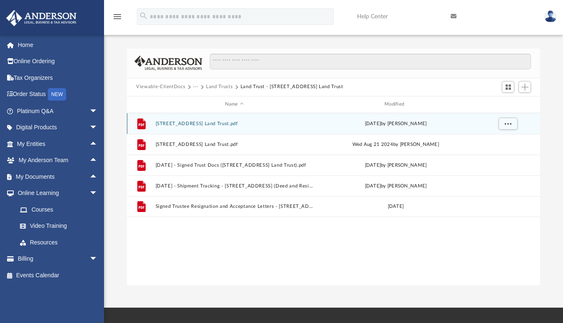
drag, startPoint x: 442, startPoint y: 123, endPoint x: 352, endPoint y: 125, distance: 89.9
click at [352, 125] on div "[DATE] by [PERSON_NAME]" at bounding box center [396, 123] width 158 height 7
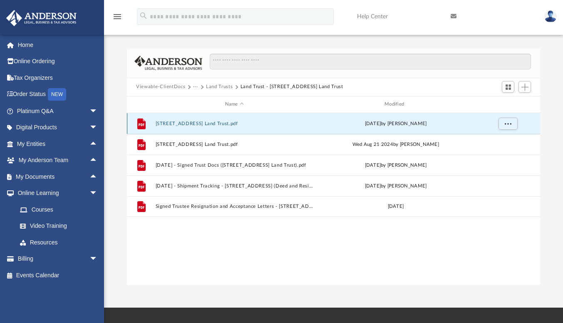
copy div "[DATE] by [PERSON_NAME]"
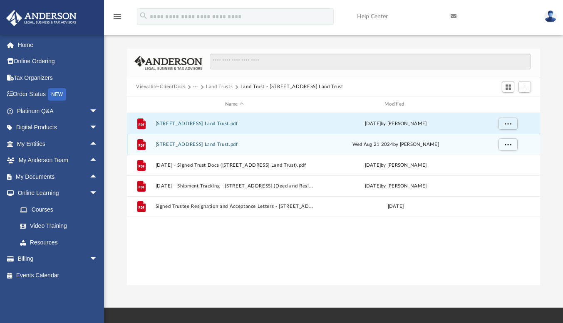
click at [452, 150] on div "File [STREET_ADDRESS] Land Trust.pdf [DATE] by [PERSON_NAME]" at bounding box center [333, 144] width 413 height 21
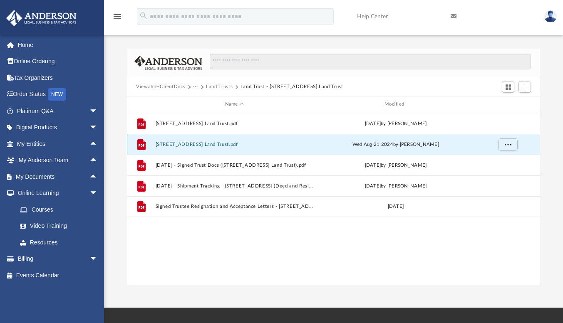
drag, startPoint x: 442, startPoint y: 144, endPoint x: 155, endPoint y: 146, distance: 287.2
click at [155, 146] on div "File [STREET_ADDRESS] Land Trust.pdf [DATE] by [PERSON_NAME]" at bounding box center [333, 144] width 413 height 21
copy div "[STREET_ADDRESS] Land Trust.pdf [DATE] by [PERSON_NAME]"
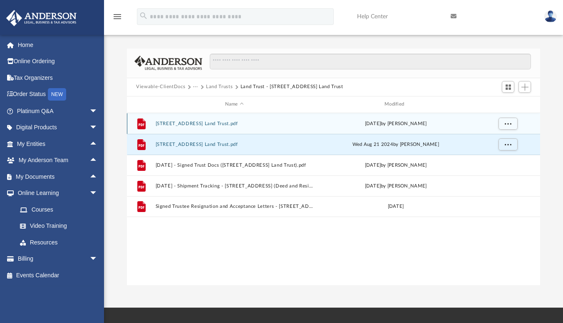
click at [276, 121] on button "[STREET_ADDRESS] Land Trust.pdf" at bounding box center [235, 123] width 158 height 5
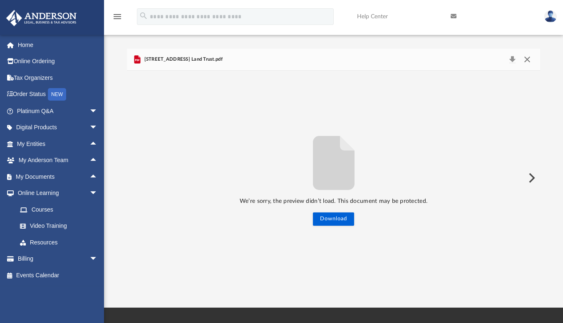
click at [527, 58] on button "Close" at bounding box center [526, 60] width 15 height 12
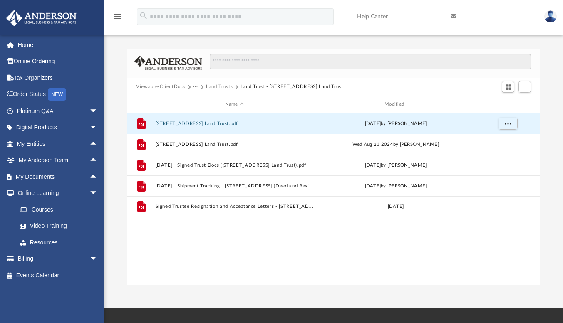
drag, startPoint x: 266, startPoint y: 270, endPoint x: 271, endPoint y: 256, distance: 15.5
click at [266, 267] on div "File [STREET_ADDRESS] Land Trust.pdf [DATE] by [PERSON_NAME] File [STREET_ADDRE…" at bounding box center [333, 199] width 413 height 173
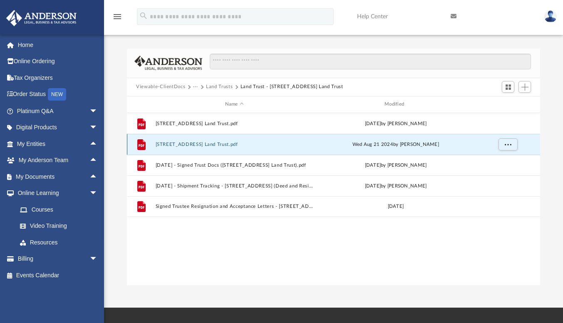
drag, startPoint x: 274, startPoint y: 142, endPoint x: 204, endPoint y: 144, distance: 70.4
click at [204, 144] on button "[STREET_ADDRESS] Land Trust.pdf" at bounding box center [235, 144] width 158 height 5
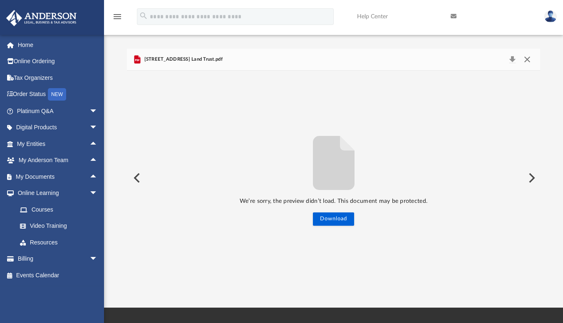
click at [527, 57] on button "Close" at bounding box center [526, 60] width 15 height 12
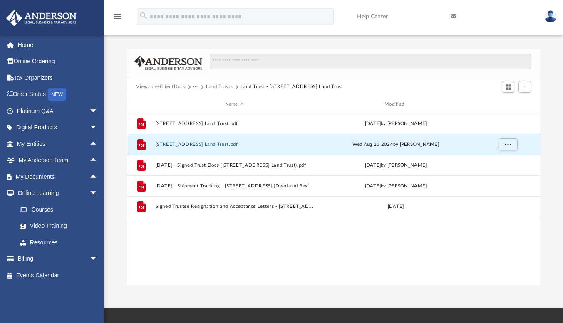
drag, startPoint x: 154, startPoint y: 143, endPoint x: 297, endPoint y: 143, distance: 143.2
click at [297, 143] on div "File [STREET_ADDRESS] Land Trust.pdf [DATE] by [PERSON_NAME]" at bounding box center [333, 144] width 413 height 21
copy button "[STREET_ADDRESS] Land Trust.pdf"
click at [137, 95] on div "Viewable-ClientDocs ··· Land Trusts Land Trust - [STREET_ADDRESS] Land Trust" at bounding box center [333, 87] width 413 height 18
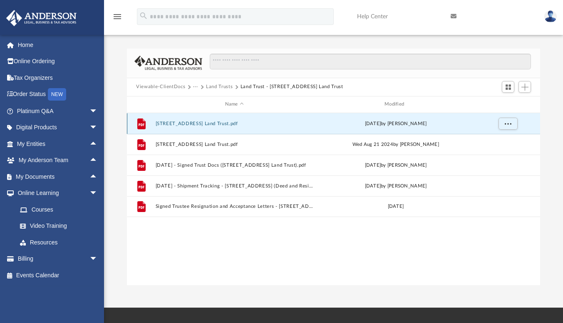
drag, startPoint x: 156, startPoint y: 123, endPoint x: 219, endPoint y: 120, distance: 63.3
click at [219, 120] on div "File [STREET_ADDRESS] Land Trust.pdf [DATE] by [PERSON_NAME]" at bounding box center [333, 123] width 413 height 21
drag, startPoint x: 256, startPoint y: 122, endPoint x: 176, endPoint y: 123, distance: 80.8
click at [176, 123] on button "[STREET_ADDRESS] Land Trust.pdf" at bounding box center [235, 123] width 158 height 5
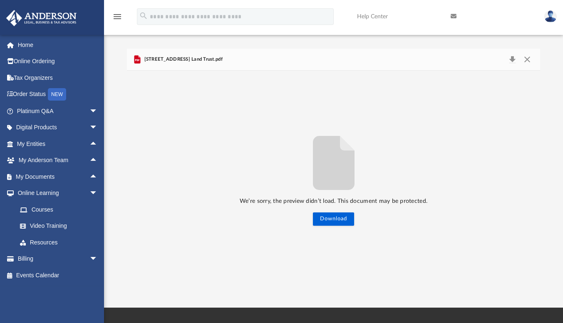
drag, startPoint x: 239, startPoint y: 57, endPoint x: 148, endPoint y: 62, distance: 90.5
click at [148, 62] on div "[STREET_ADDRESS] Land Trust.pdf" at bounding box center [333, 60] width 413 height 22
click at [162, 85] on div "We’re sorry, the preview didn’t load. This document may be protected. Download" at bounding box center [333, 178] width 413 height 215
drag, startPoint x: 237, startPoint y: 57, endPoint x: 144, endPoint y: 58, distance: 93.2
click at [144, 58] on div "[STREET_ADDRESS] Land Trust.pdf" at bounding box center [333, 60] width 413 height 22
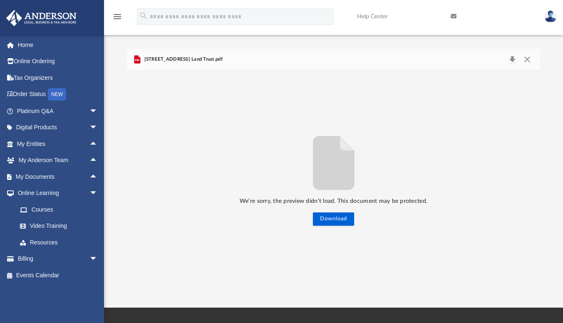
copy span "[STREET_ADDRESS] Land Trust.pdf"
click at [524, 57] on button "Close" at bounding box center [526, 60] width 15 height 12
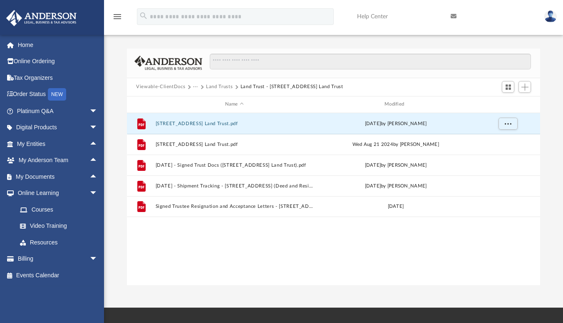
click at [154, 85] on button "Viewable-ClientDocs" at bounding box center [160, 86] width 49 height 7
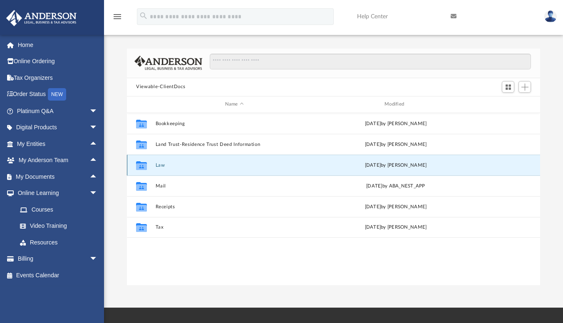
click at [160, 163] on button "Law" at bounding box center [235, 165] width 158 height 5
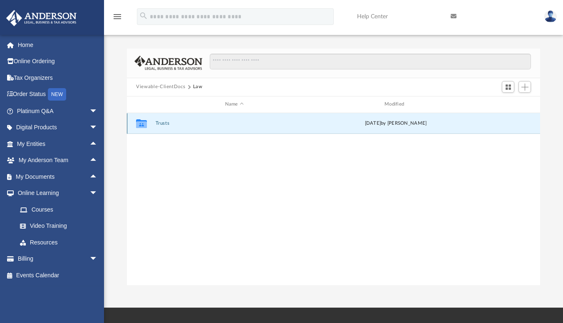
click at [164, 123] on button "Trusts" at bounding box center [235, 123] width 158 height 5
click at [167, 122] on button "Deeds" at bounding box center [235, 123] width 158 height 5
click at [201, 122] on button "Deed - [STREET_ADDRESS]" at bounding box center [235, 123] width 158 height 5
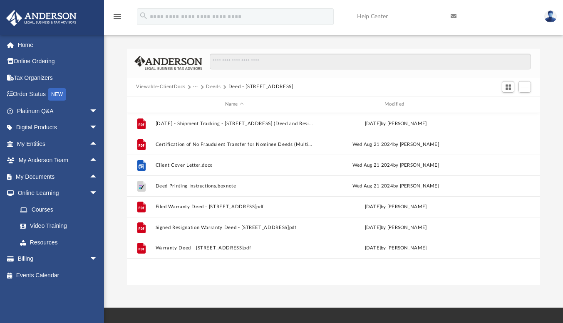
click at [161, 86] on button "Viewable-ClientDocs" at bounding box center [160, 86] width 49 height 7
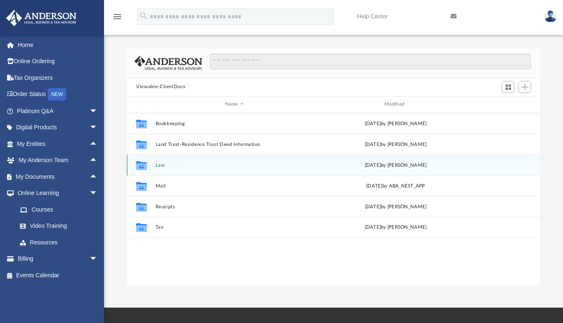
click at [160, 163] on button "Law" at bounding box center [235, 165] width 158 height 5
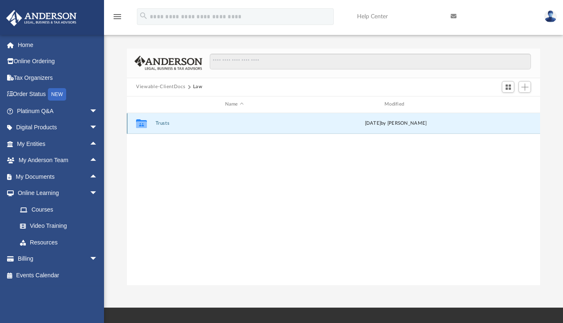
click at [162, 123] on button "Trusts" at bounding box center [235, 123] width 158 height 5
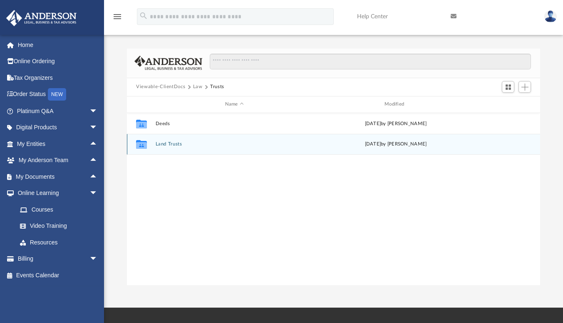
click at [172, 142] on button "Land Trusts" at bounding box center [235, 144] width 158 height 5
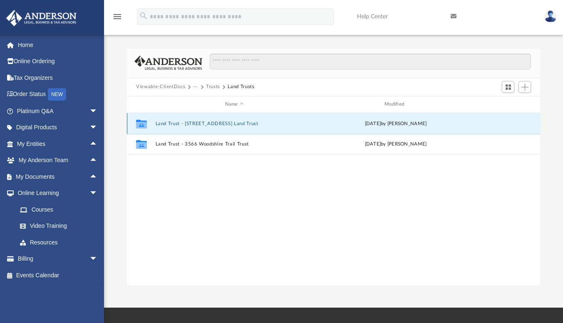
drag, startPoint x: 294, startPoint y: 123, endPoint x: 256, endPoint y: 125, distance: 38.4
click at [258, 125] on button "Land Trust - [STREET_ADDRESS] Land Trust" at bounding box center [235, 123] width 158 height 5
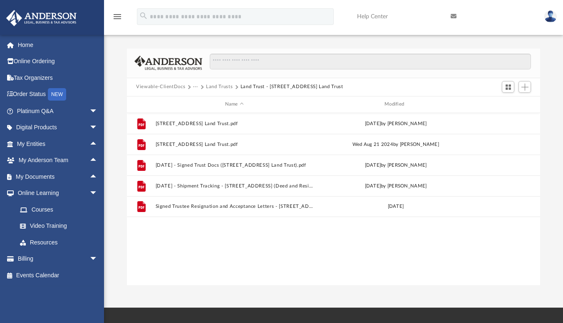
drag, startPoint x: 373, startPoint y: 86, endPoint x: 236, endPoint y: 93, distance: 137.1
click at [236, 93] on div "Viewable-ClientDocs ··· Land Trusts Land Trust - [STREET_ADDRESS] Land Trust" at bounding box center [333, 87] width 413 height 18
copy div "Land Trust - [STREET_ADDRESS] Land Trust"
click at [224, 86] on button "Land Trusts" at bounding box center [219, 86] width 27 height 7
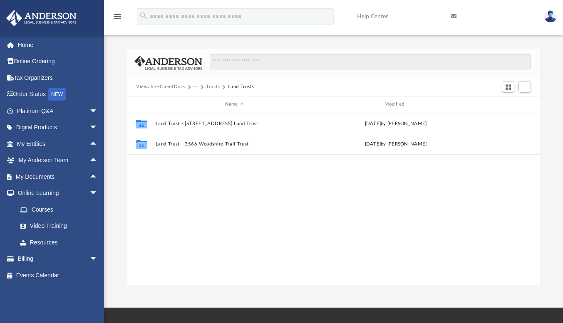
click at [211, 85] on button "Trusts" at bounding box center [213, 86] width 14 height 7
click at [196, 84] on button "Law" at bounding box center [198, 86] width 10 height 7
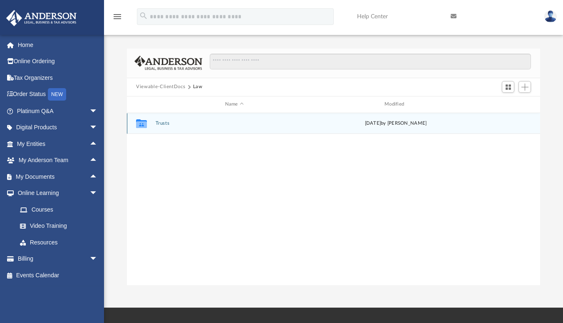
click at [170, 122] on button "Trusts" at bounding box center [235, 123] width 158 height 5
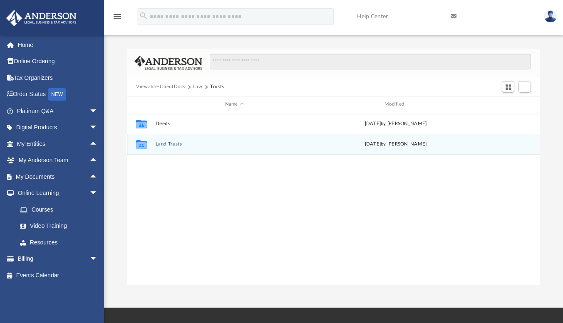
click at [172, 143] on button "Land Trusts" at bounding box center [235, 144] width 158 height 5
